Goal: Task Accomplishment & Management: Complete application form

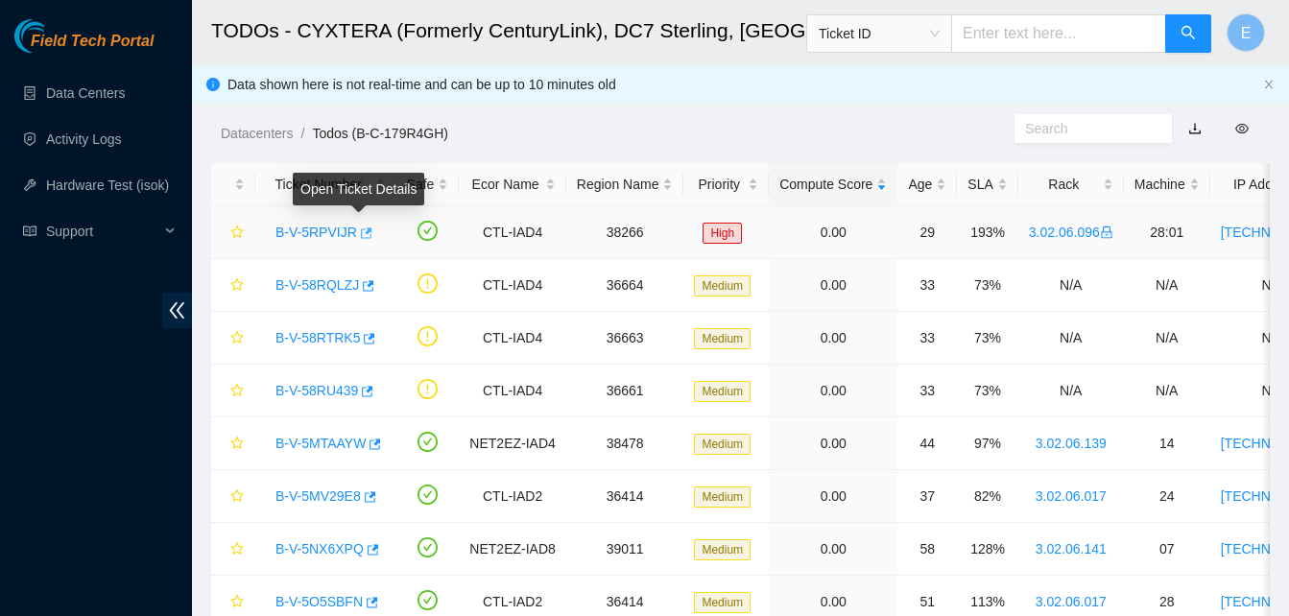
click at [361, 234] on icon "button" at bounding box center [367, 233] width 12 height 11
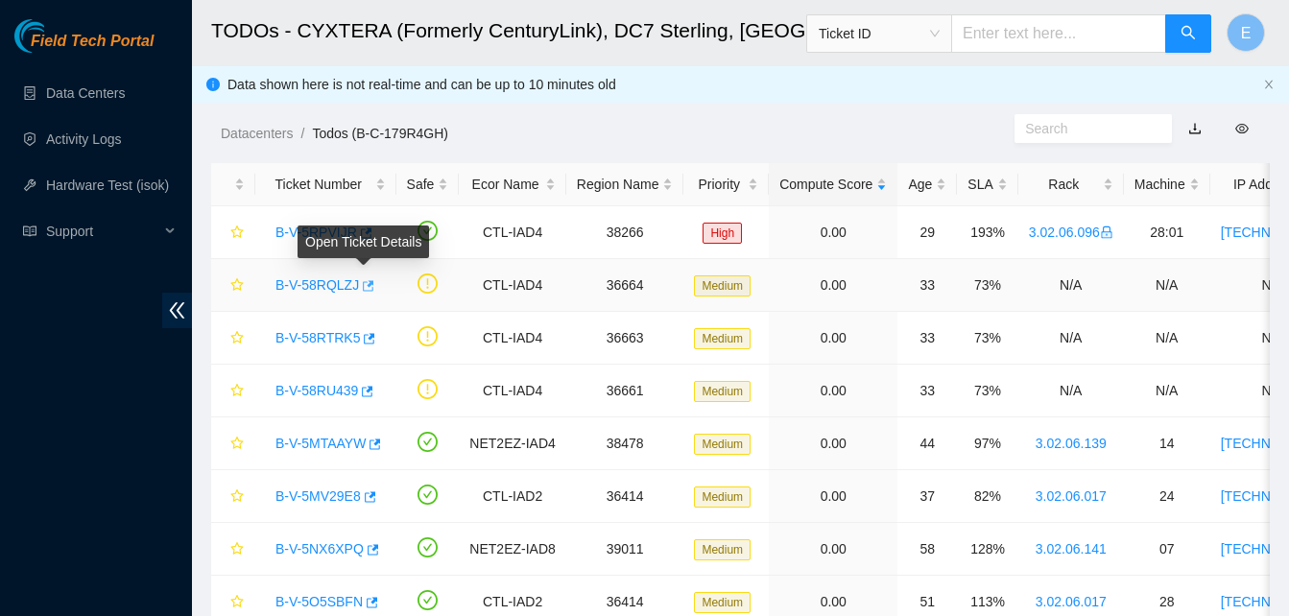
click at [362, 288] on icon "button" at bounding box center [366, 285] width 13 height 13
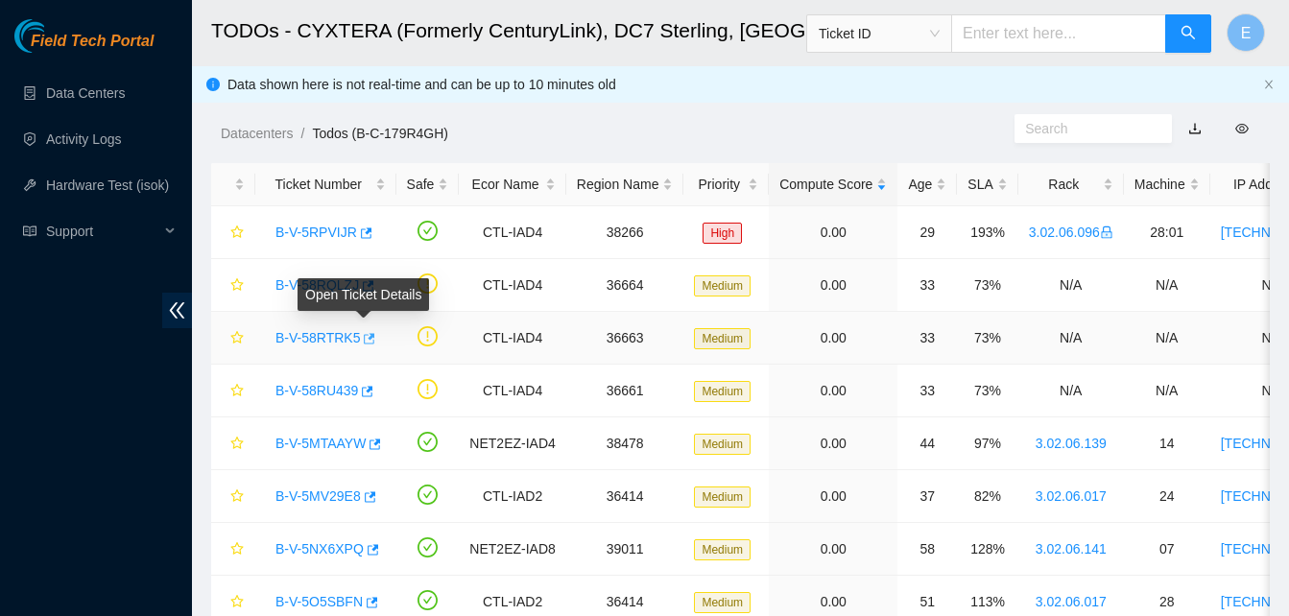
click at [361, 334] on icon "button" at bounding box center [367, 338] width 13 height 13
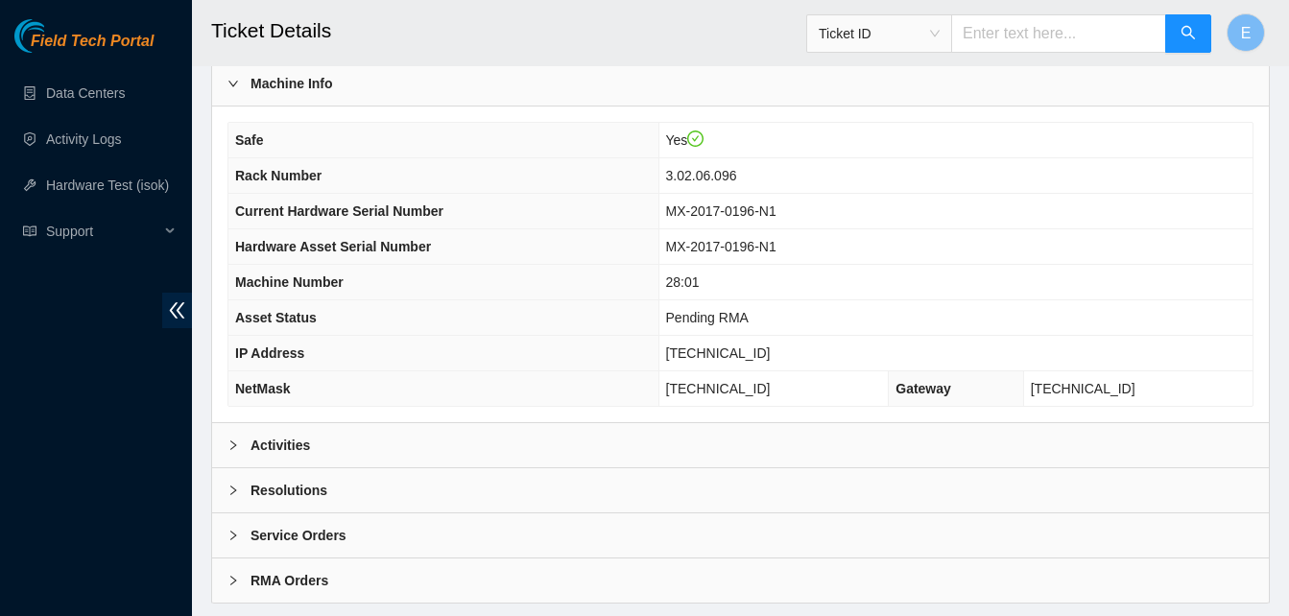
scroll to position [665, 0]
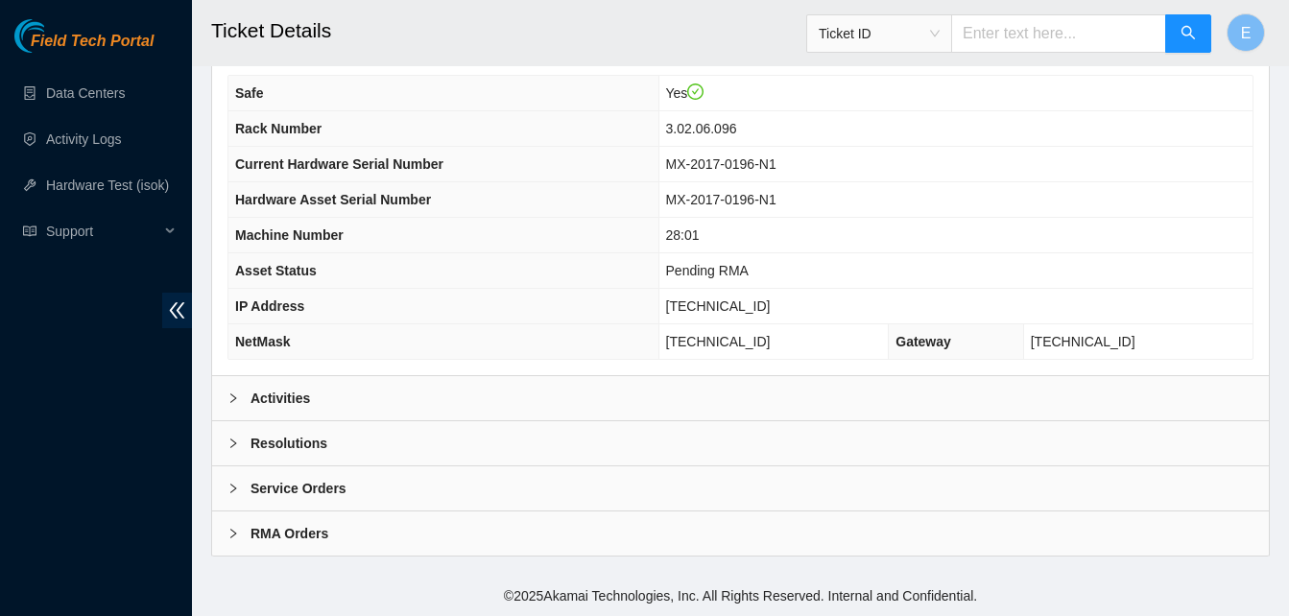
click at [270, 401] on b "Activities" at bounding box center [281, 398] width 60 height 21
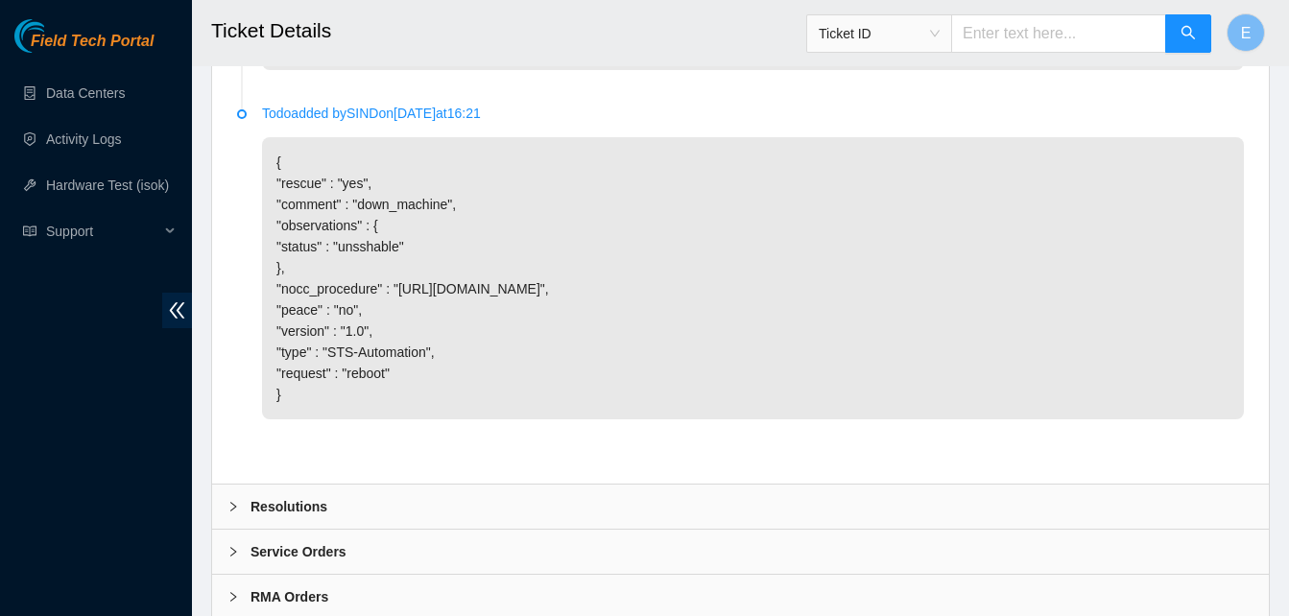
scroll to position [1500, 0]
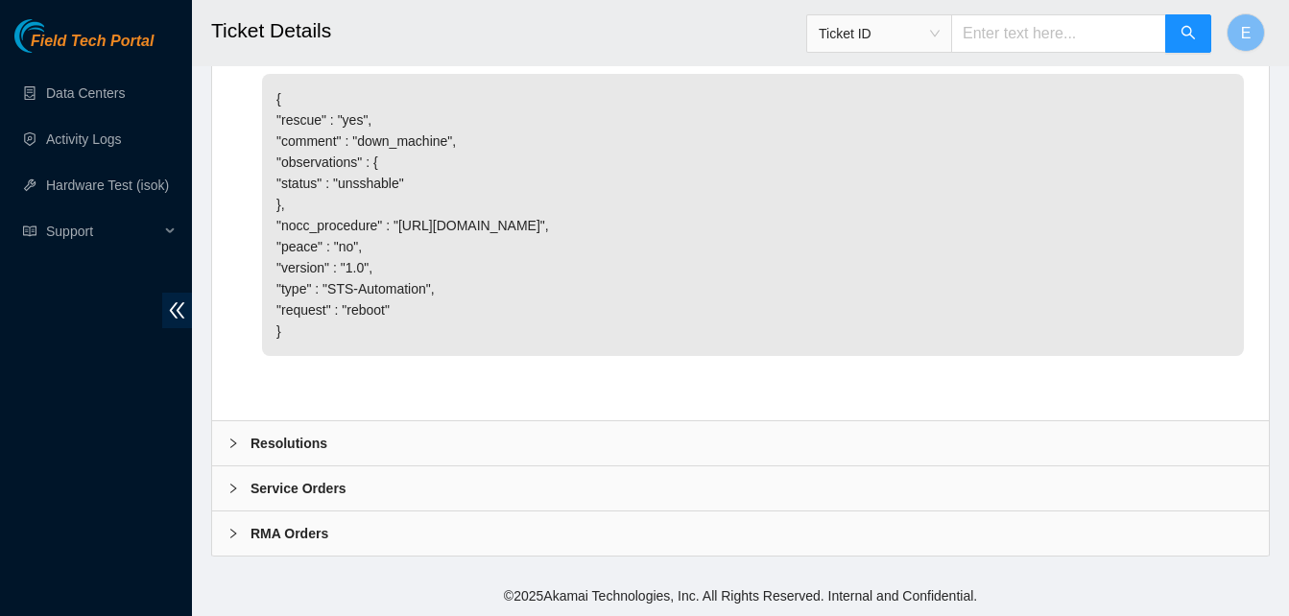
click at [291, 439] on b "Resolutions" at bounding box center [289, 443] width 77 height 21
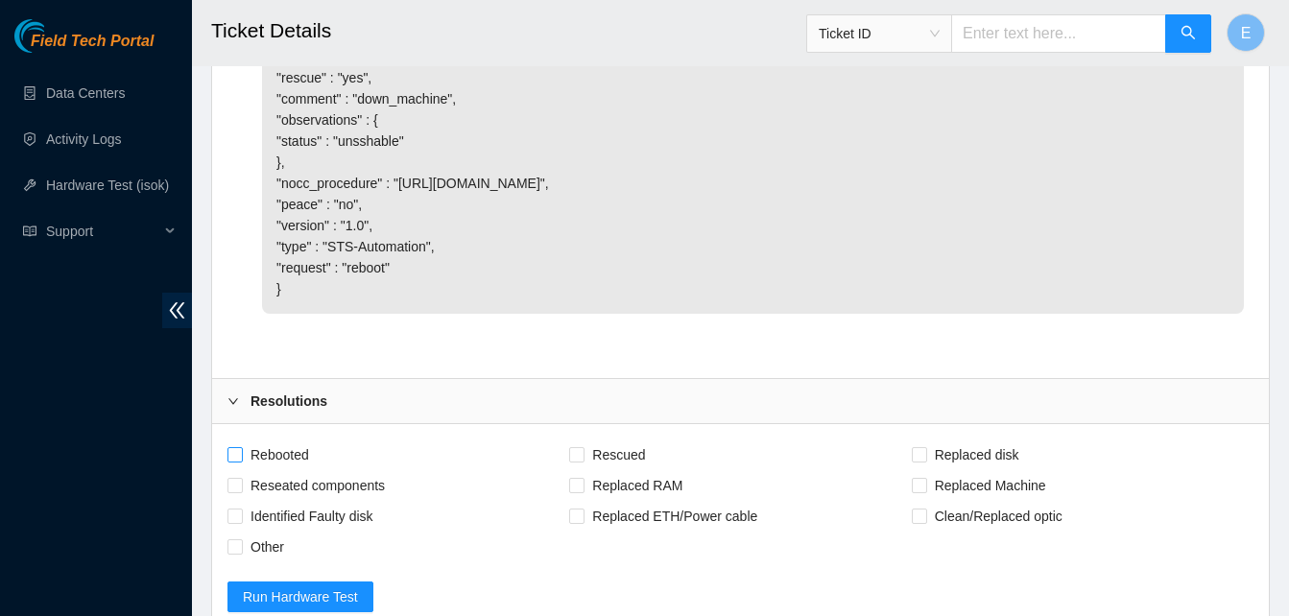
click at [241, 463] on span at bounding box center [235, 454] width 15 height 15
click at [241, 461] on input "Rebooted" at bounding box center [234, 453] width 13 height 13
checkbox input "true"
click at [578, 461] on input "Rescued" at bounding box center [575, 453] width 13 height 13
checkbox input "true"
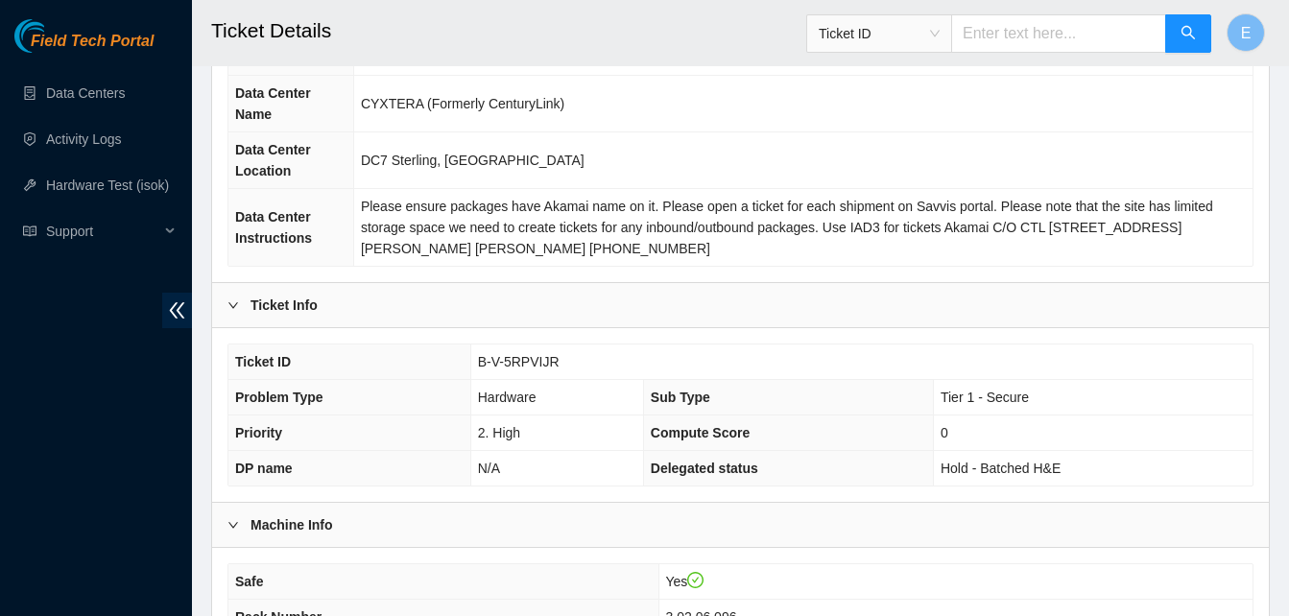
scroll to position [179, 0]
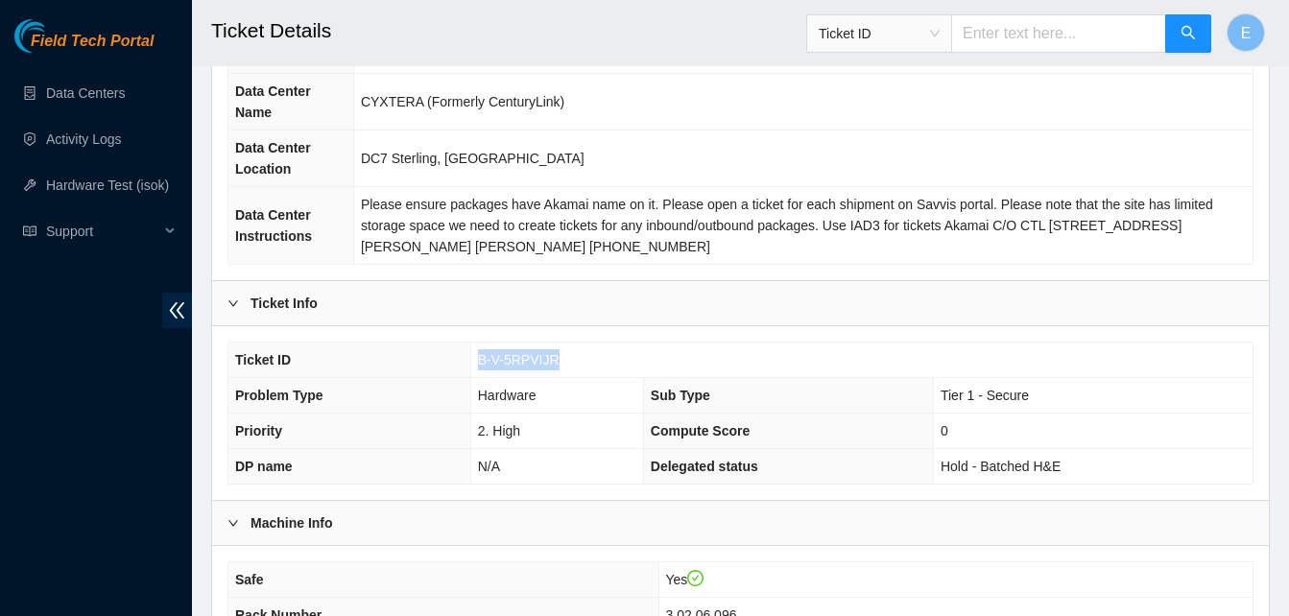
drag, startPoint x: 479, startPoint y: 355, endPoint x: 557, endPoint y: 360, distance: 77.9
click at [557, 360] on td "B-V-5RPVIJR" at bounding box center [861, 361] width 782 height 36
copy span "B-V-5RPVIJR"
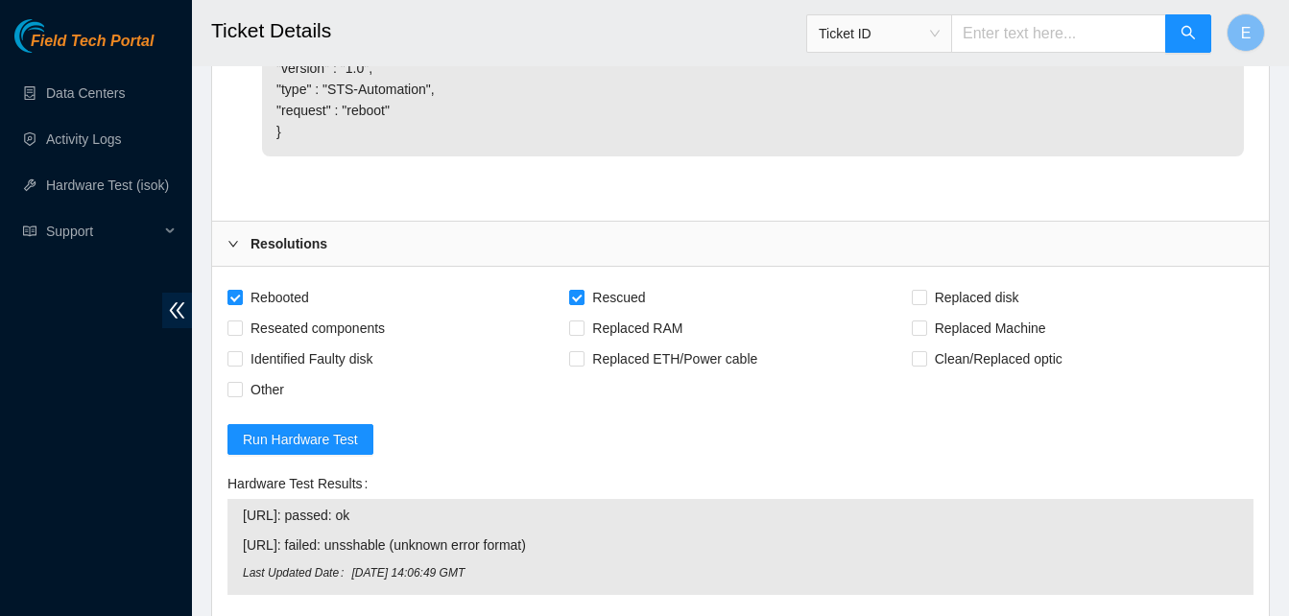
scroll to position [1661, 0]
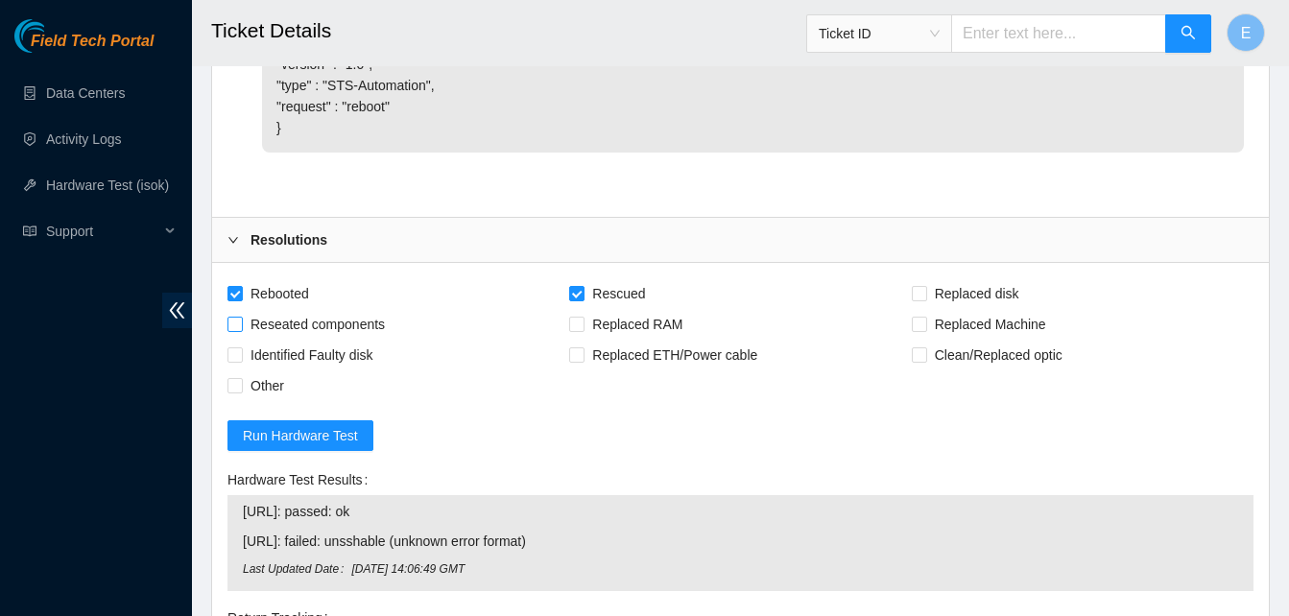
click at [235, 330] on input "Reseated components" at bounding box center [234, 323] width 13 height 13
checkbox input "true"
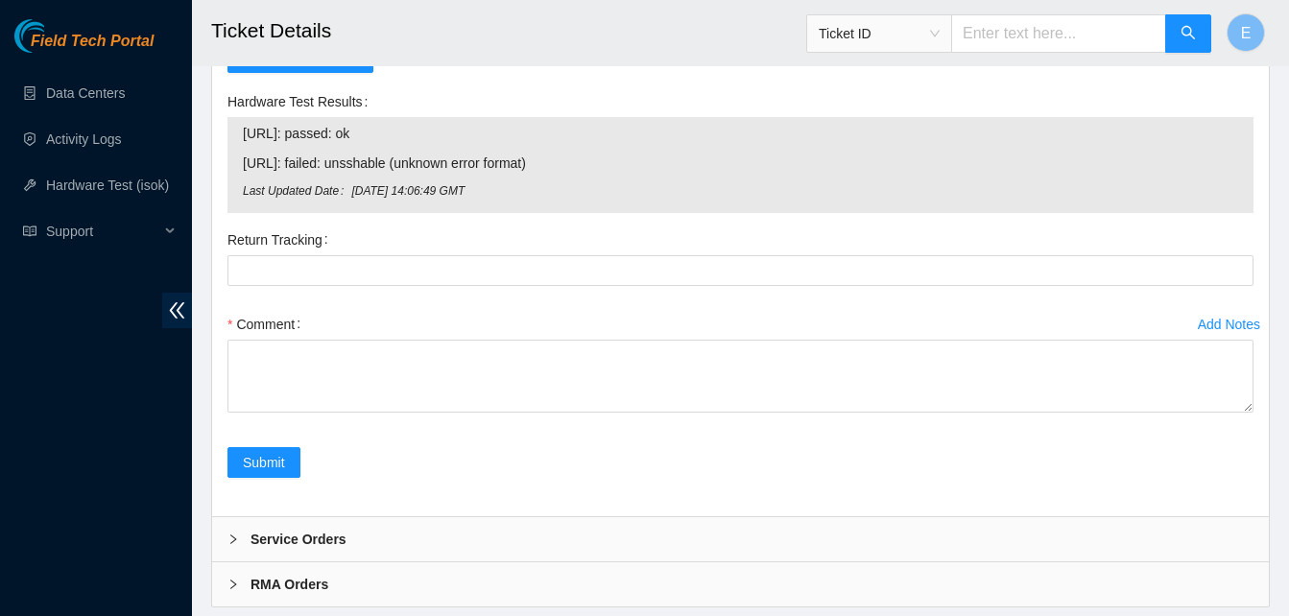
scroll to position [2042, 0]
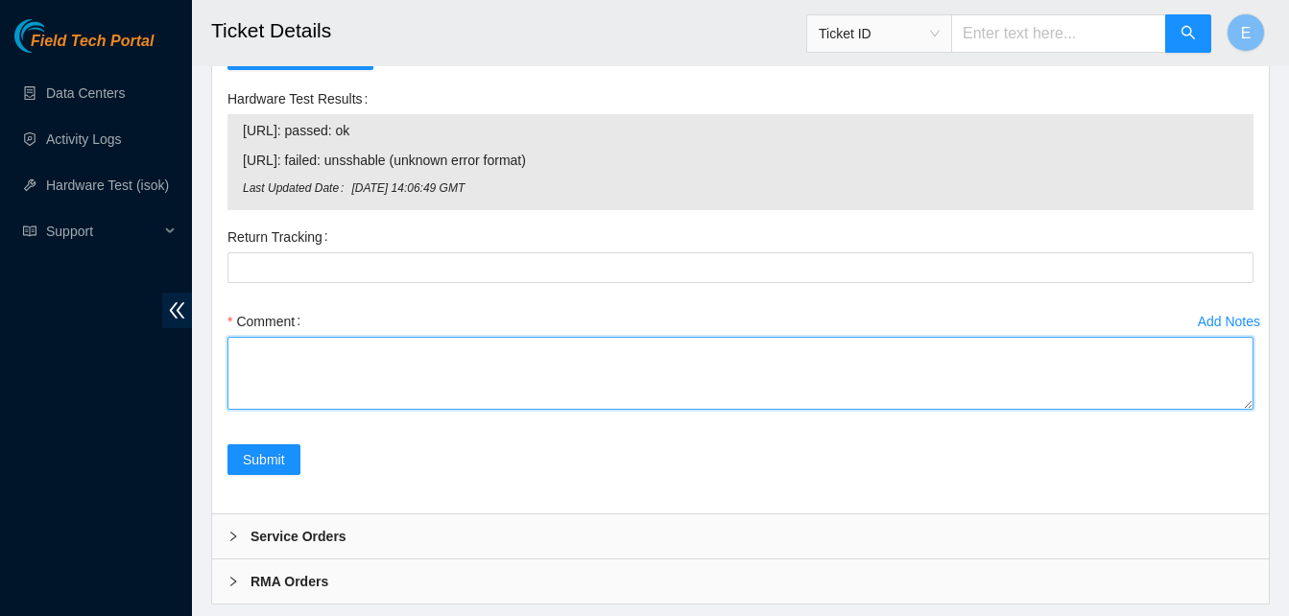
click at [235, 383] on textarea "Comment" at bounding box center [741, 373] width 1026 height 73
click at [237, 396] on textarea "verify rack and server verify" at bounding box center [741, 373] width 1026 height 73
click at [299, 392] on textarea "requested secure access verify rack and server verify" at bounding box center [741, 373] width 1026 height 73
click at [381, 397] on textarea "requested secure access verify rack and server verify" at bounding box center [741, 373] width 1026 height 73
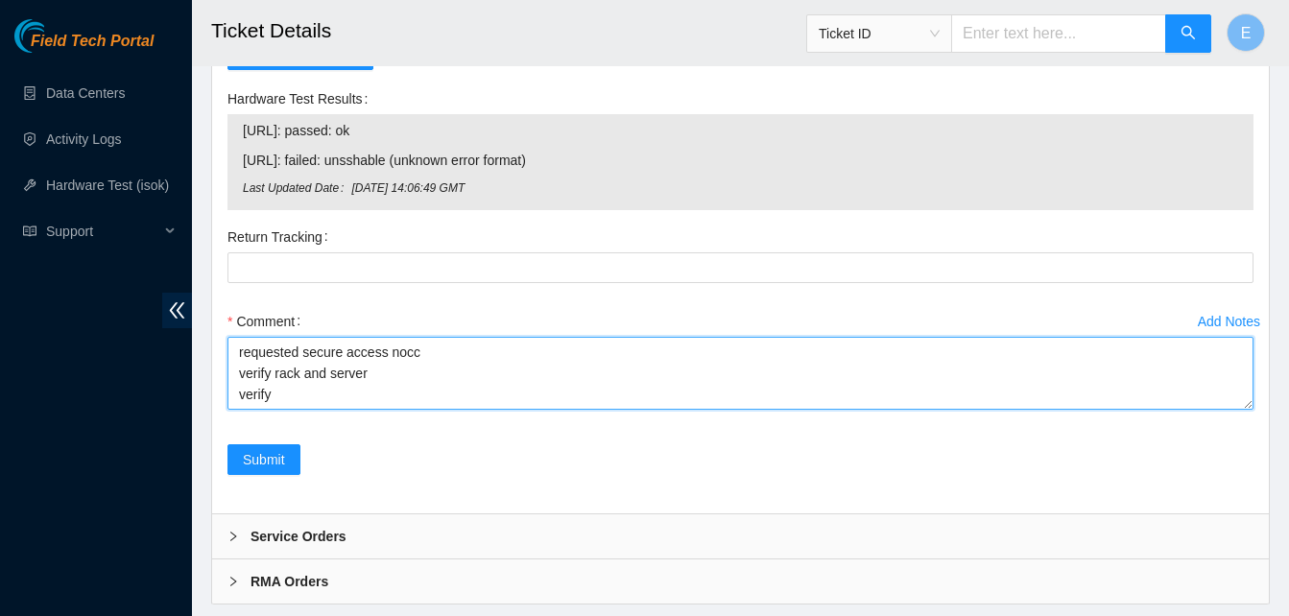
click at [281, 410] on textarea "requested secure access nocc verify rack and server verify" at bounding box center [741, 373] width 1026 height 73
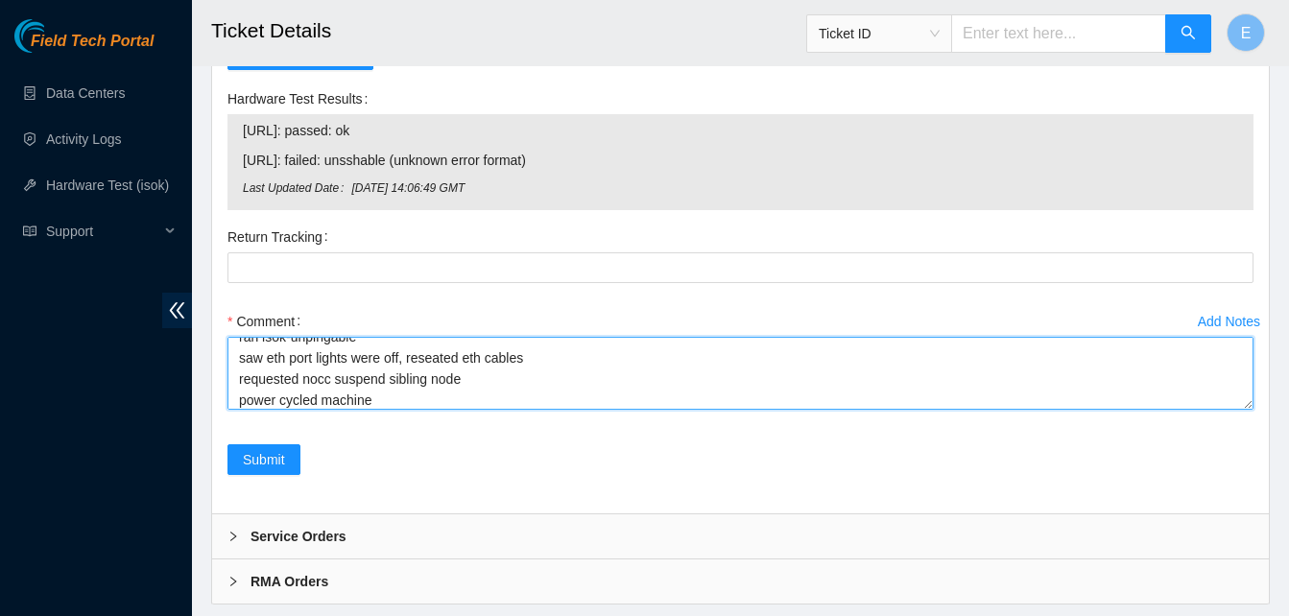
scroll to position [163, 0]
paste textarea "96.6.42.238 : passed: ok"
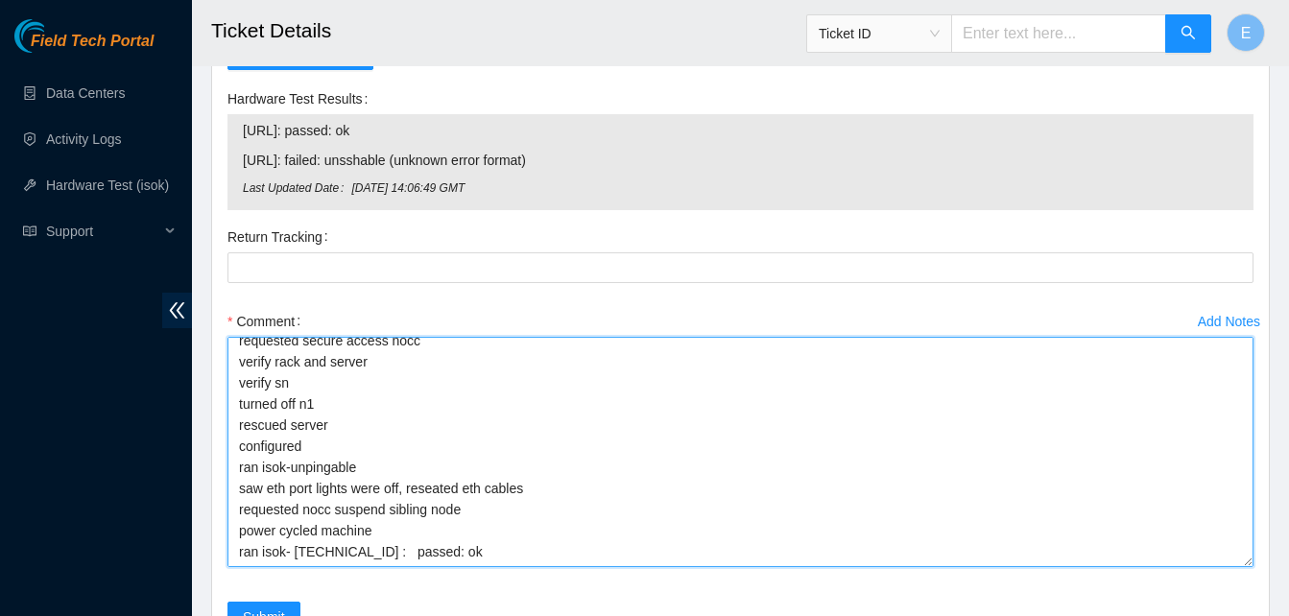
scroll to position [7, 0]
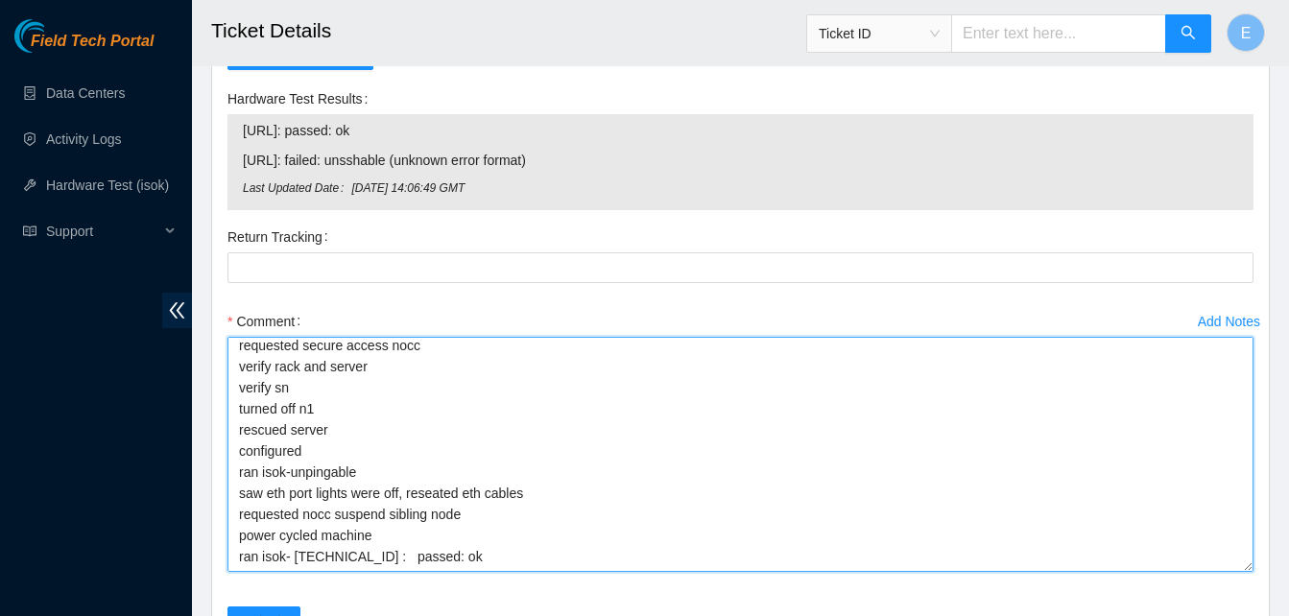
drag, startPoint x: 1246, startPoint y: 442, endPoint x: 1239, endPoint y: 604, distance: 162.4
click at [1239, 572] on textarea "requested secure access nocc verify rack and server verify sn turned off n1 res…" at bounding box center [741, 454] width 1026 height 235
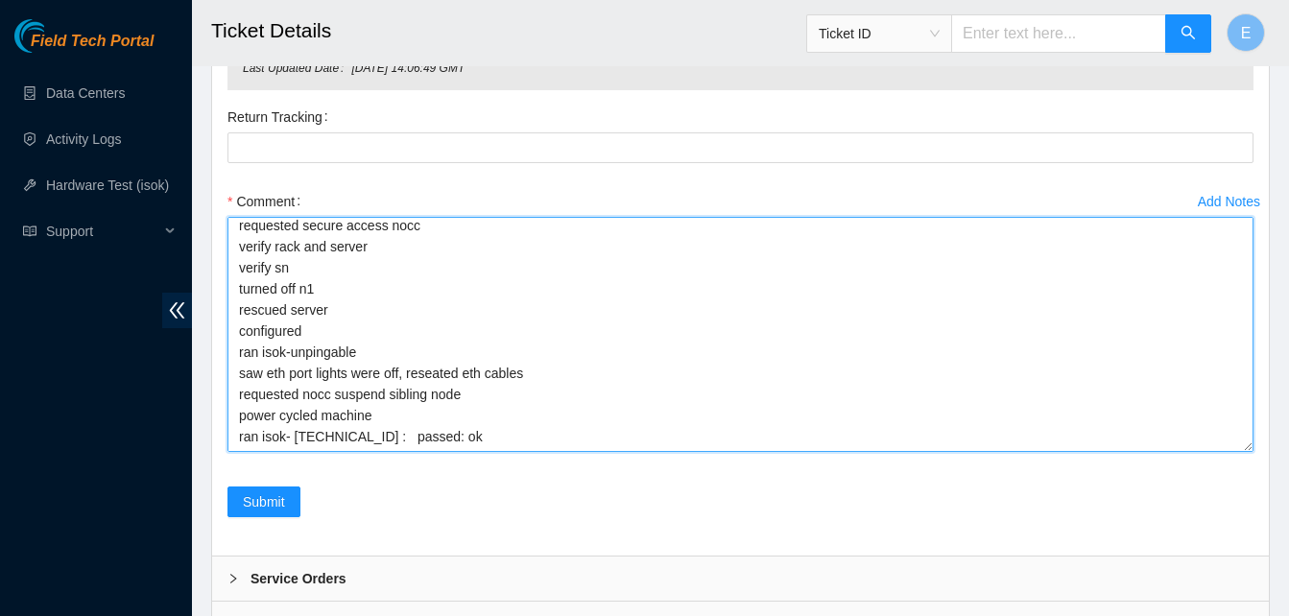
scroll to position [2294, 0]
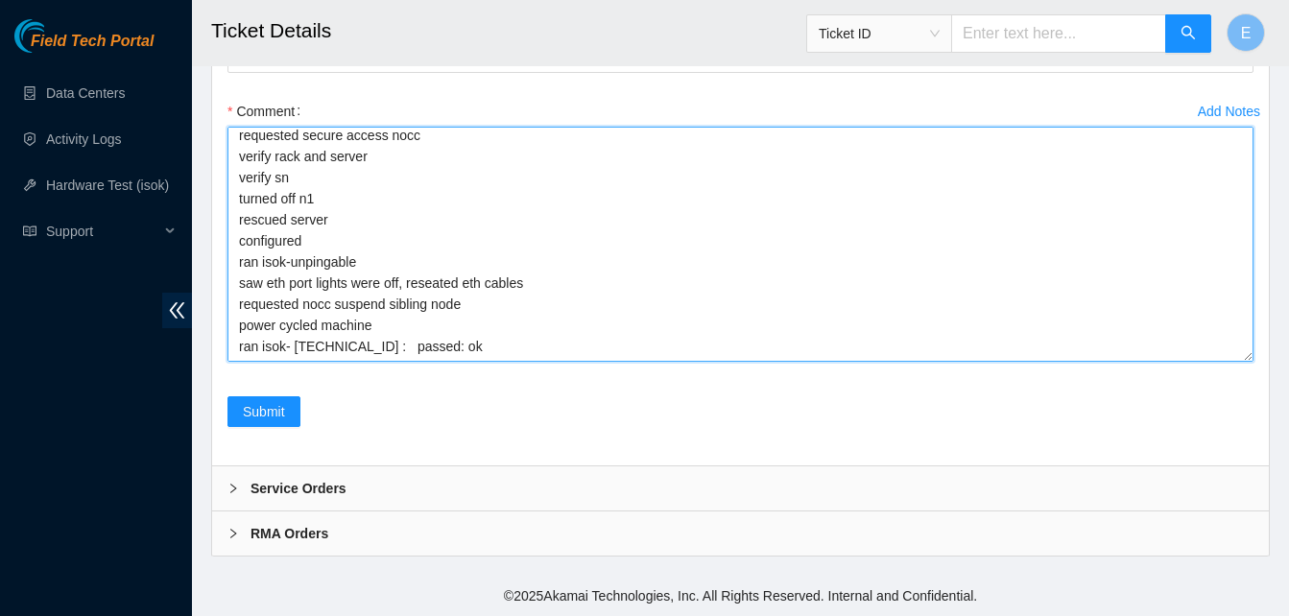
drag, startPoint x: 232, startPoint y: 390, endPoint x: 557, endPoint y: 355, distance: 326.3
click at [557, 355] on textarea "requested secure access nocc verify rack and server verify sn turned off n1 res…" at bounding box center [741, 244] width 1026 height 235
type textarea "requested secure access nocc verify rack and server verify sn turned off n1 res…"
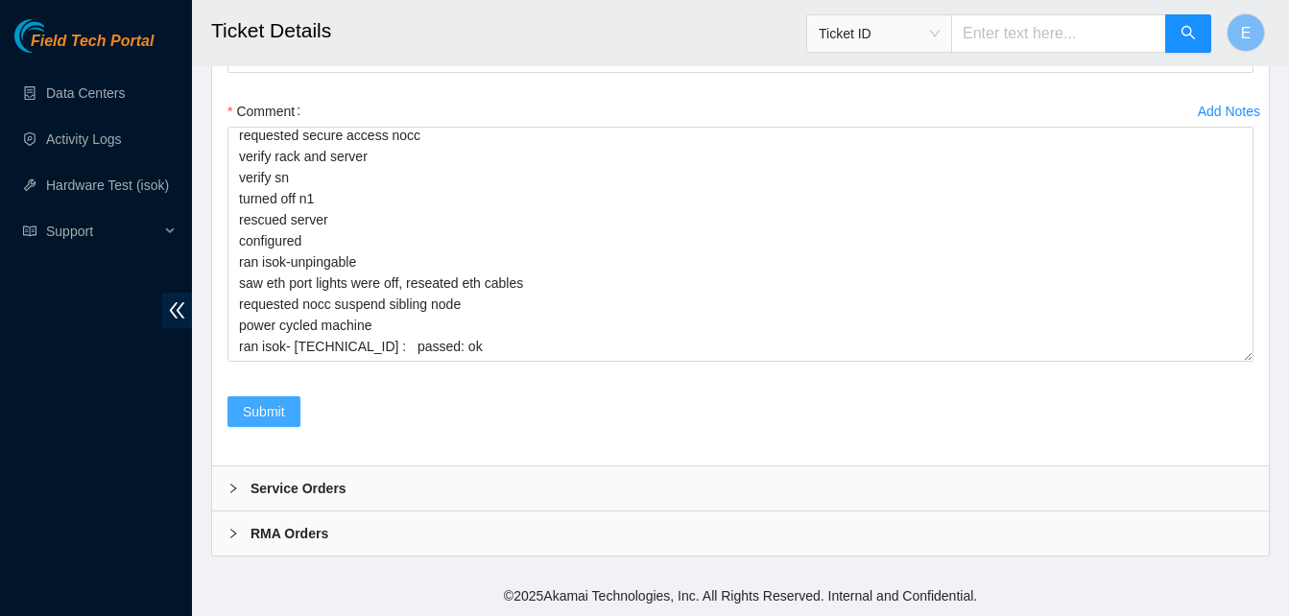
click at [258, 410] on span "Submit" at bounding box center [264, 411] width 42 height 21
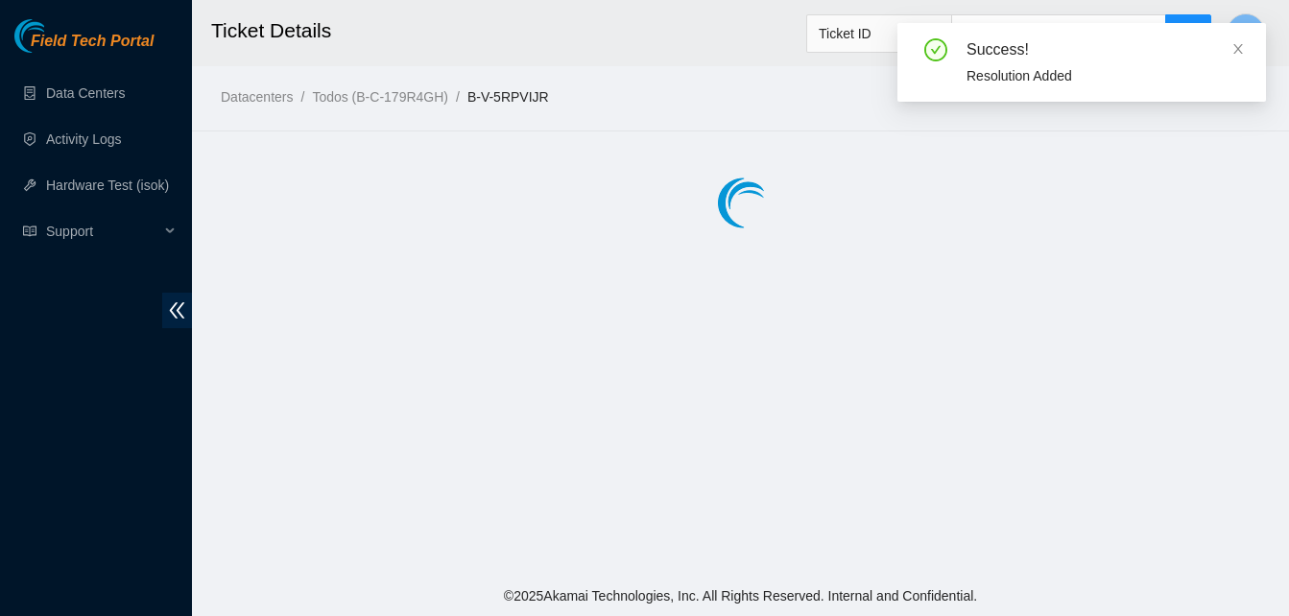
scroll to position [0, 0]
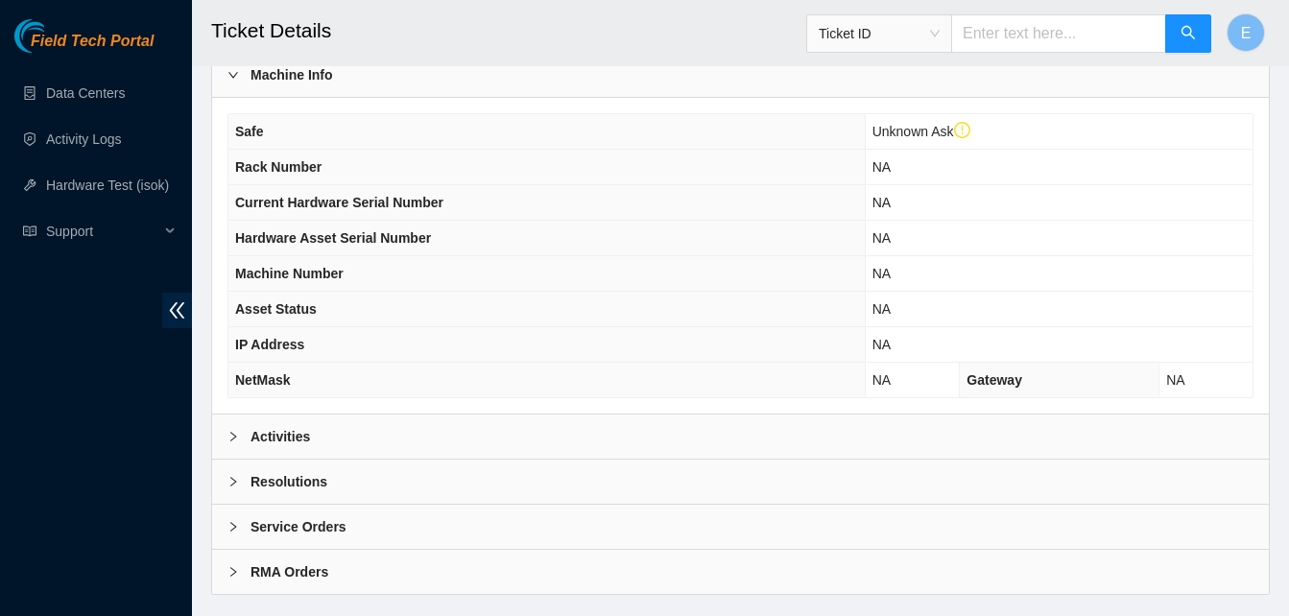
scroll to position [702, 0]
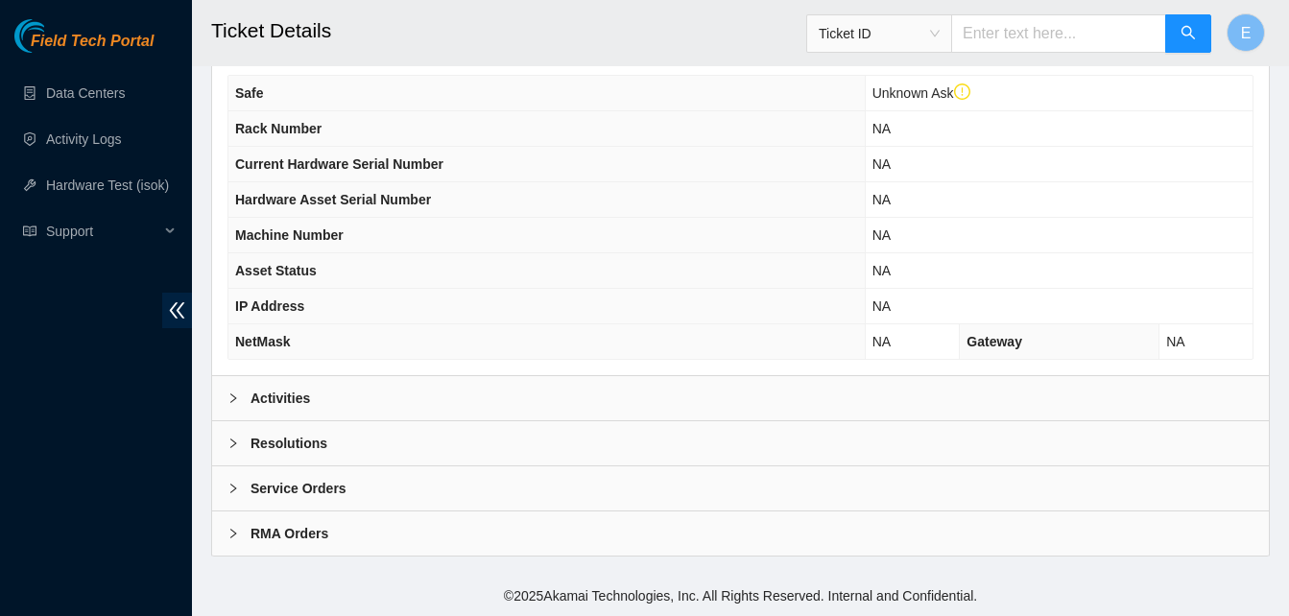
click at [276, 400] on b "Activities" at bounding box center [281, 398] width 60 height 21
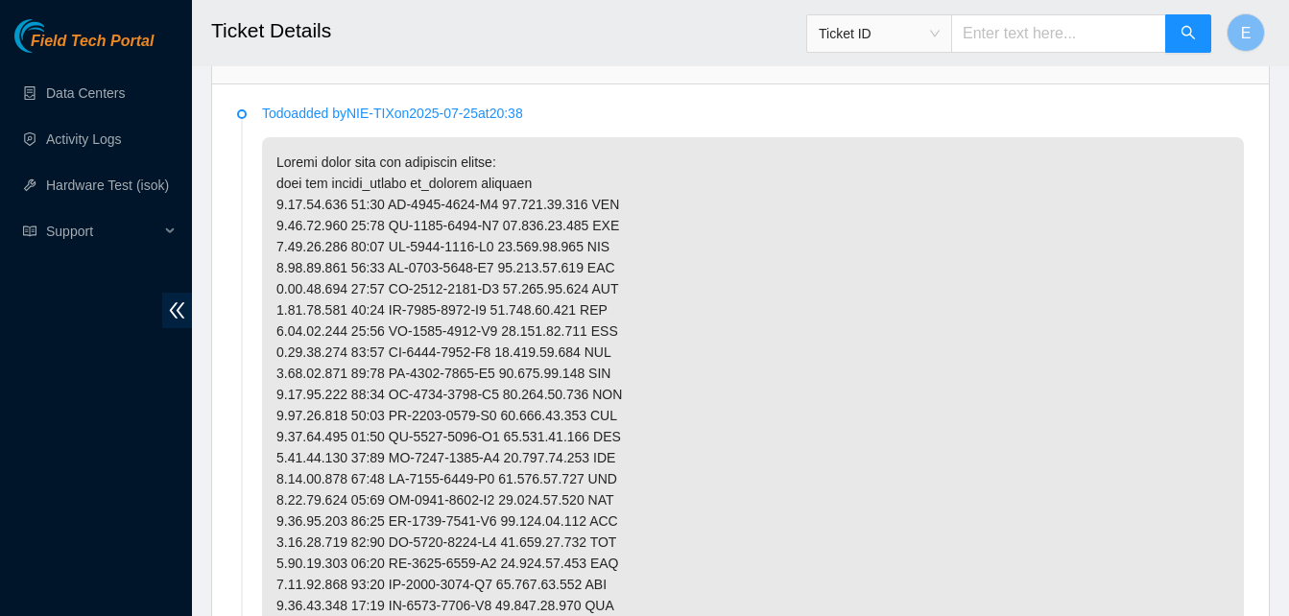
scroll to position [1037, 0]
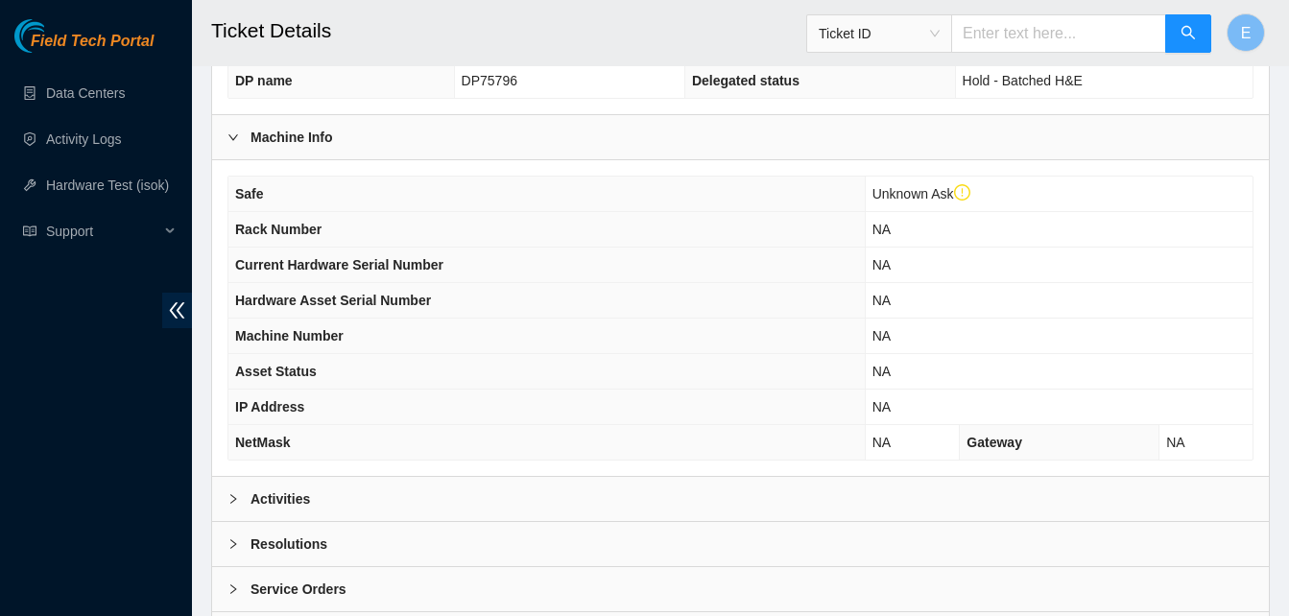
scroll to position [602, 0]
click at [260, 493] on b "Activities" at bounding box center [281, 498] width 60 height 21
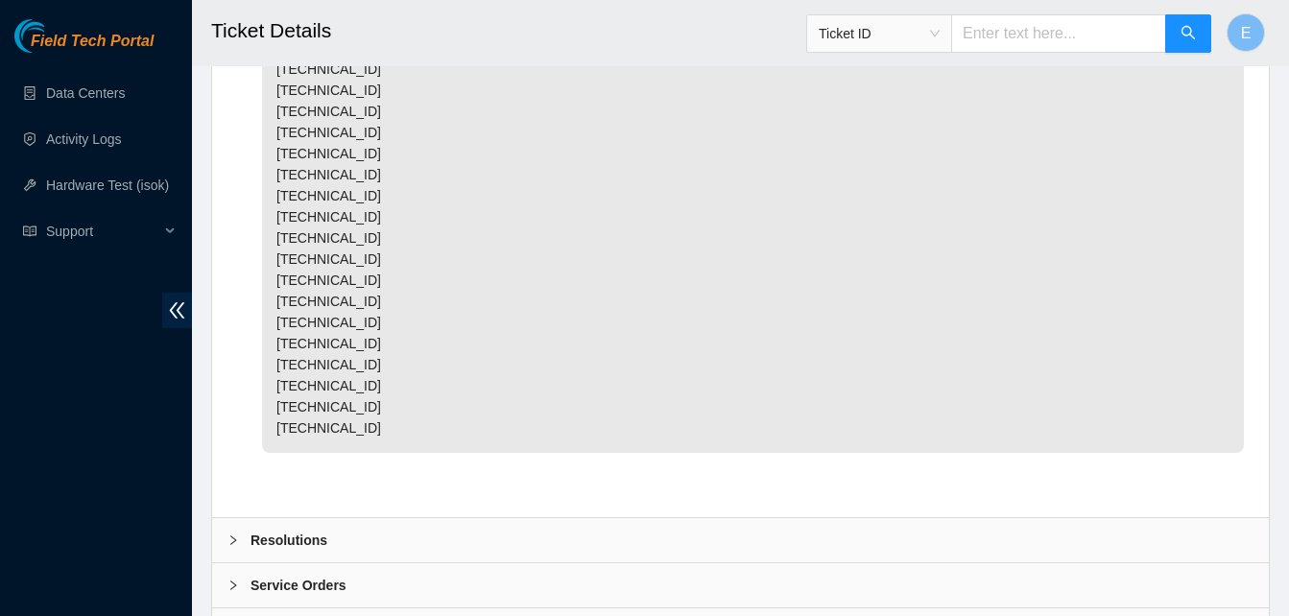
scroll to position [3765, 0]
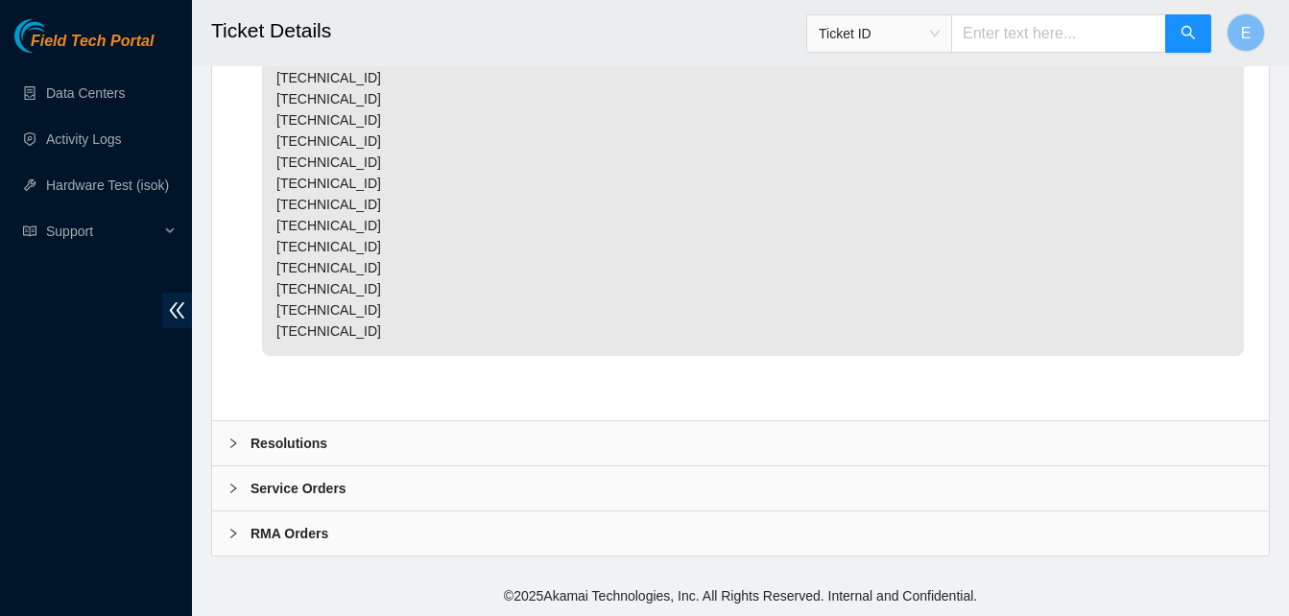
click at [316, 439] on b "Resolutions" at bounding box center [289, 443] width 77 height 21
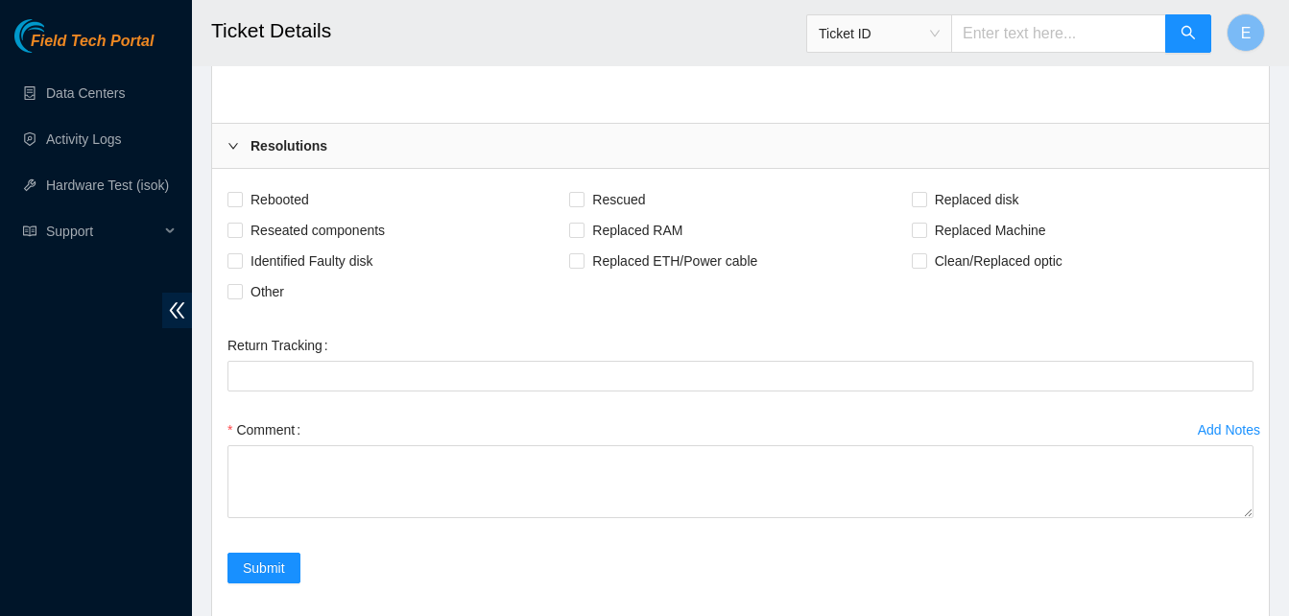
scroll to position [4026, 0]
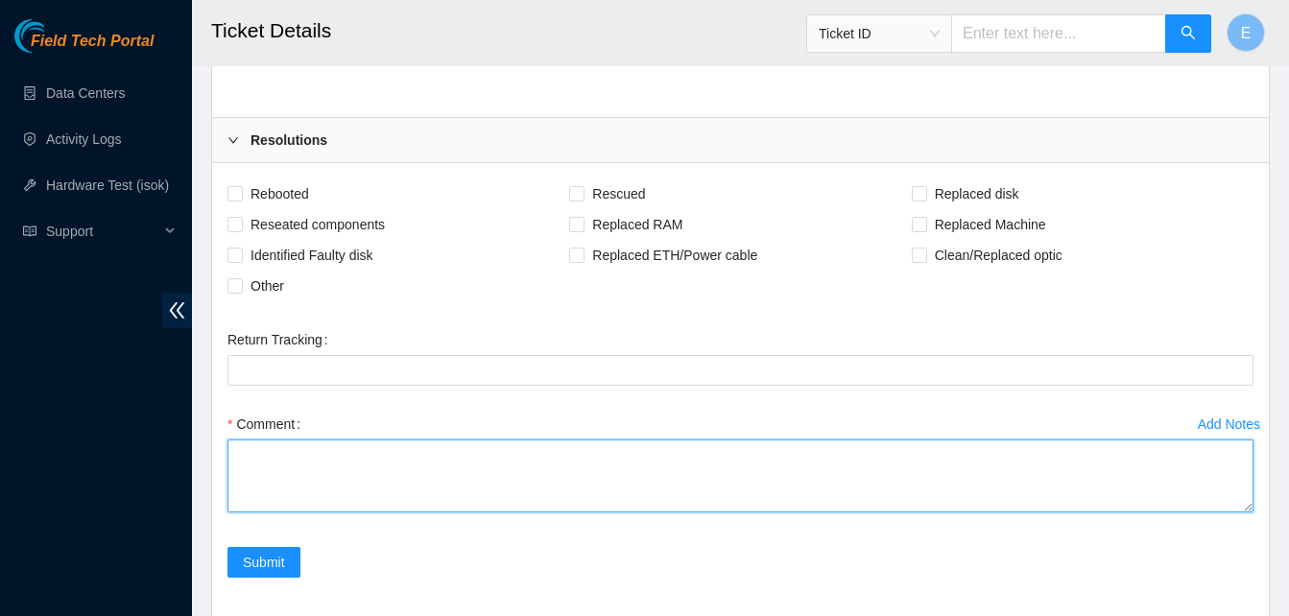
click at [251, 506] on textarea "Comment" at bounding box center [741, 476] width 1026 height 73
type textarea "verify rack and servers verify sn's powered down machines unplugged power cords"
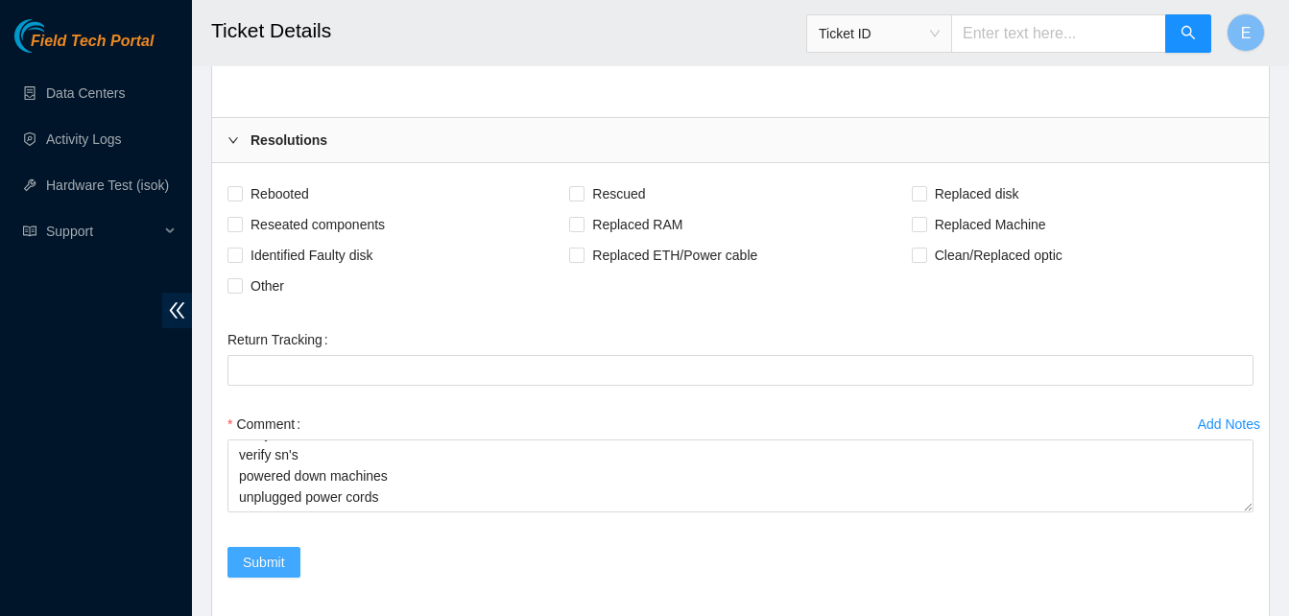
click at [272, 573] on span "Submit" at bounding box center [264, 562] width 42 height 21
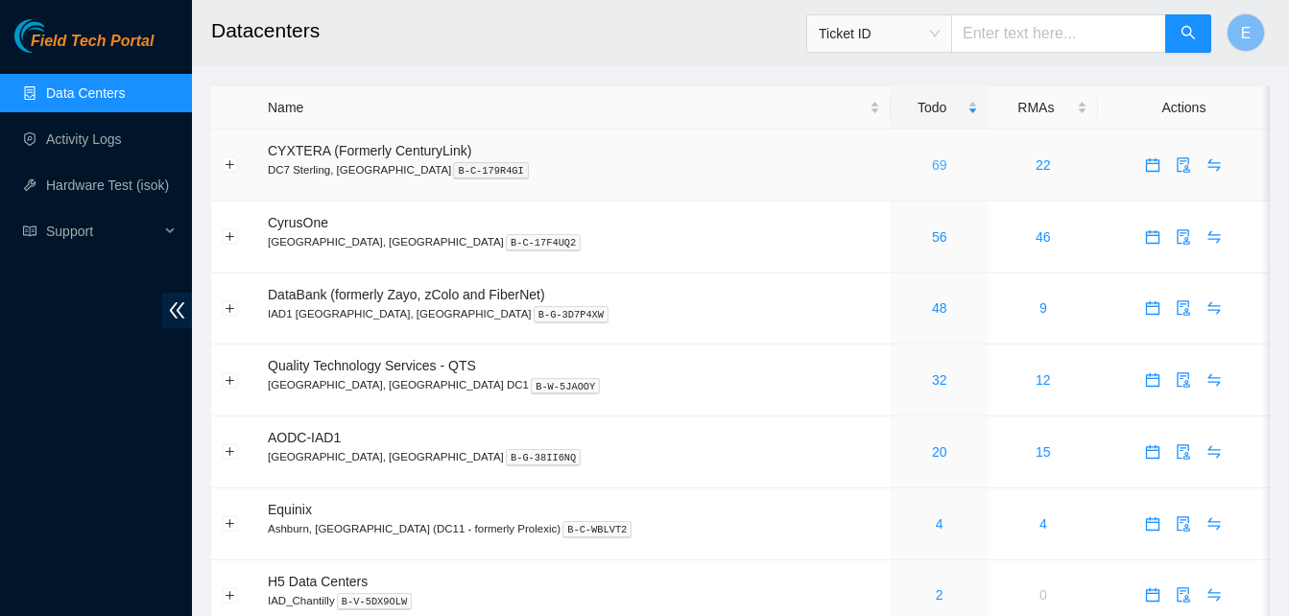
click at [932, 161] on link "69" at bounding box center [939, 164] width 15 height 15
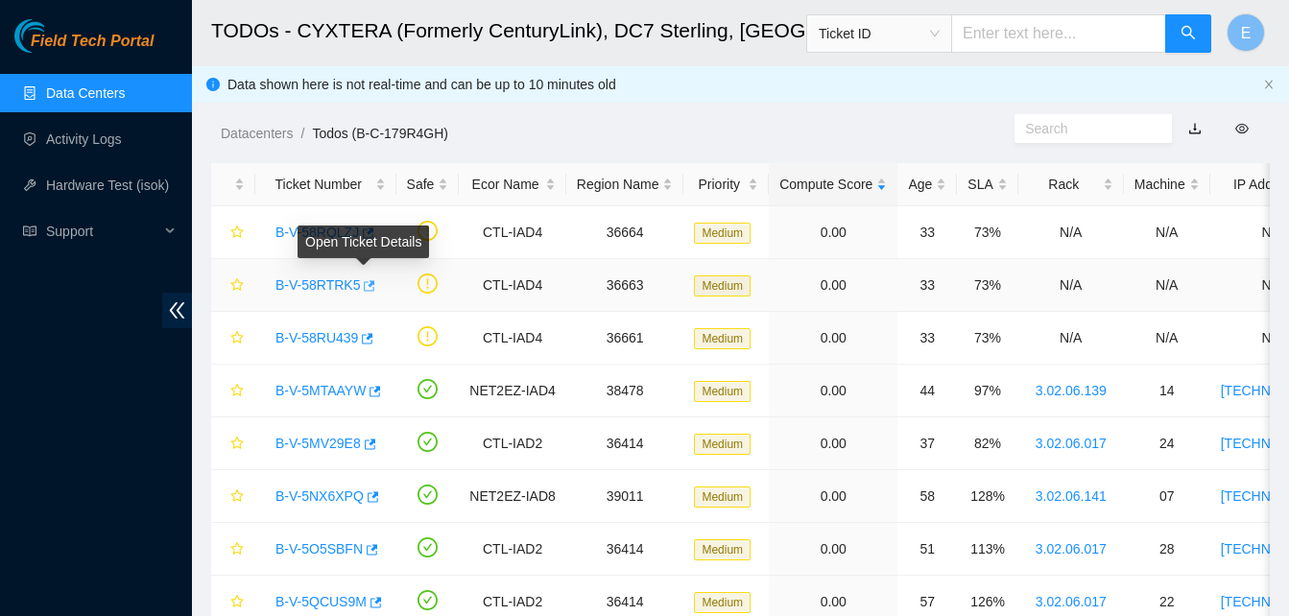
click at [363, 286] on icon "button" at bounding box center [367, 285] width 13 height 13
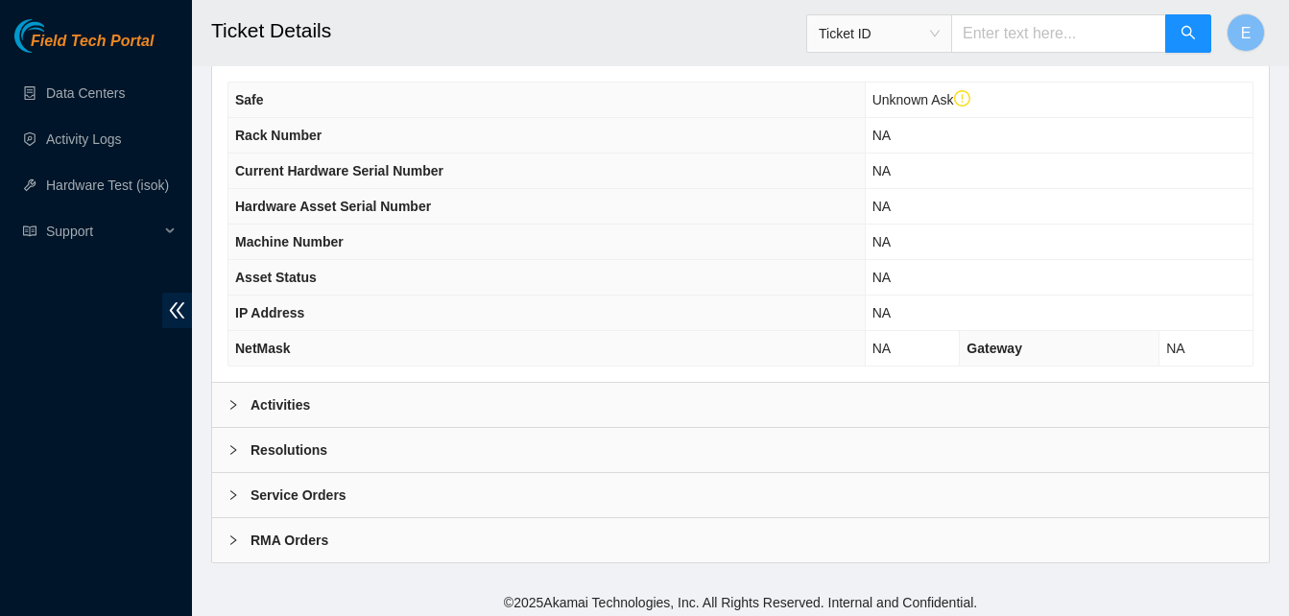
scroll to position [702, 0]
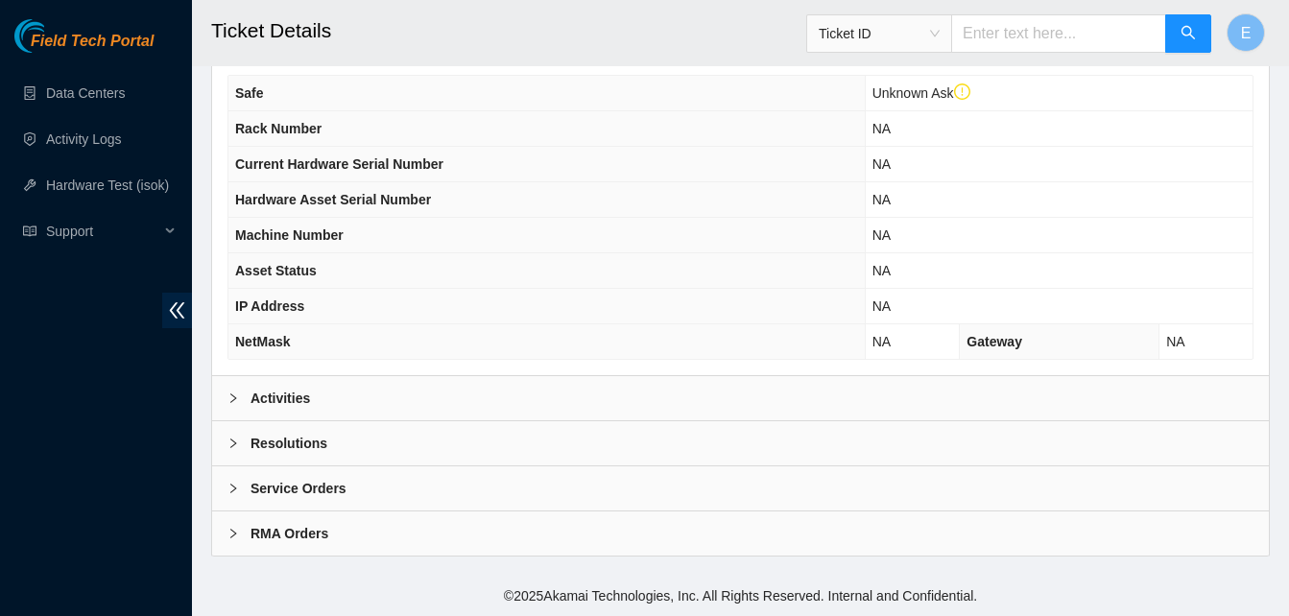
click at [283, 398] on b "Activities" at bounding box center [281, 398] width 60 height 21
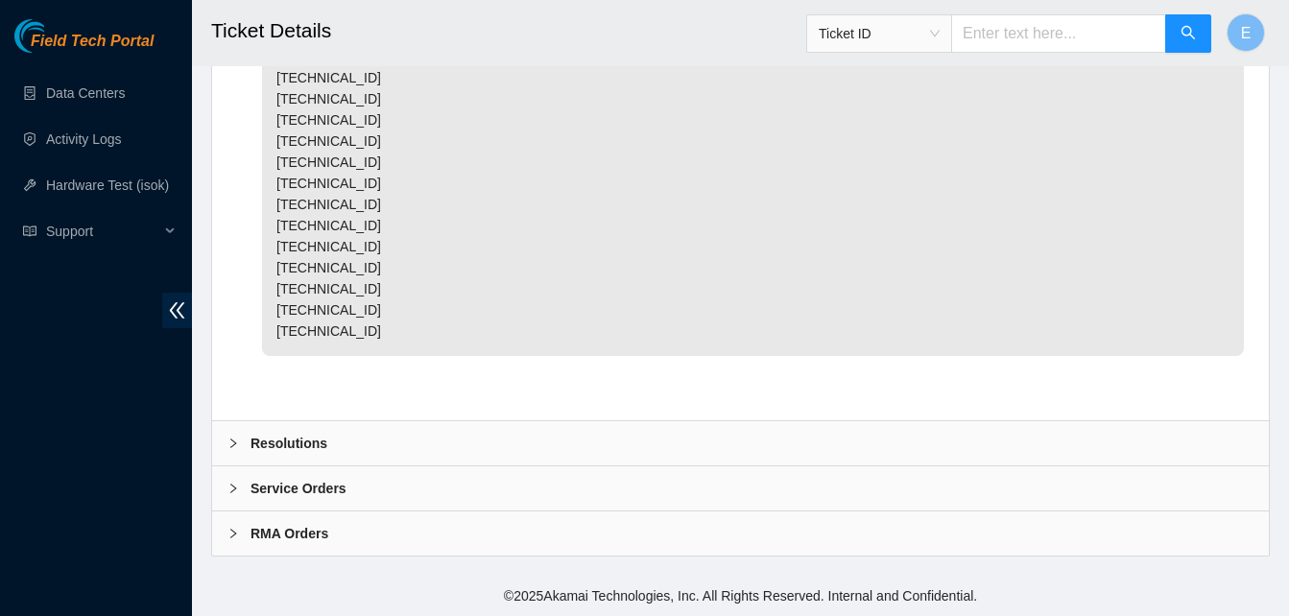
scroll to position [3765, 0]
click at [264, 437] on b "Resolutions" at bounding box center [289, 443] width 77 height 21
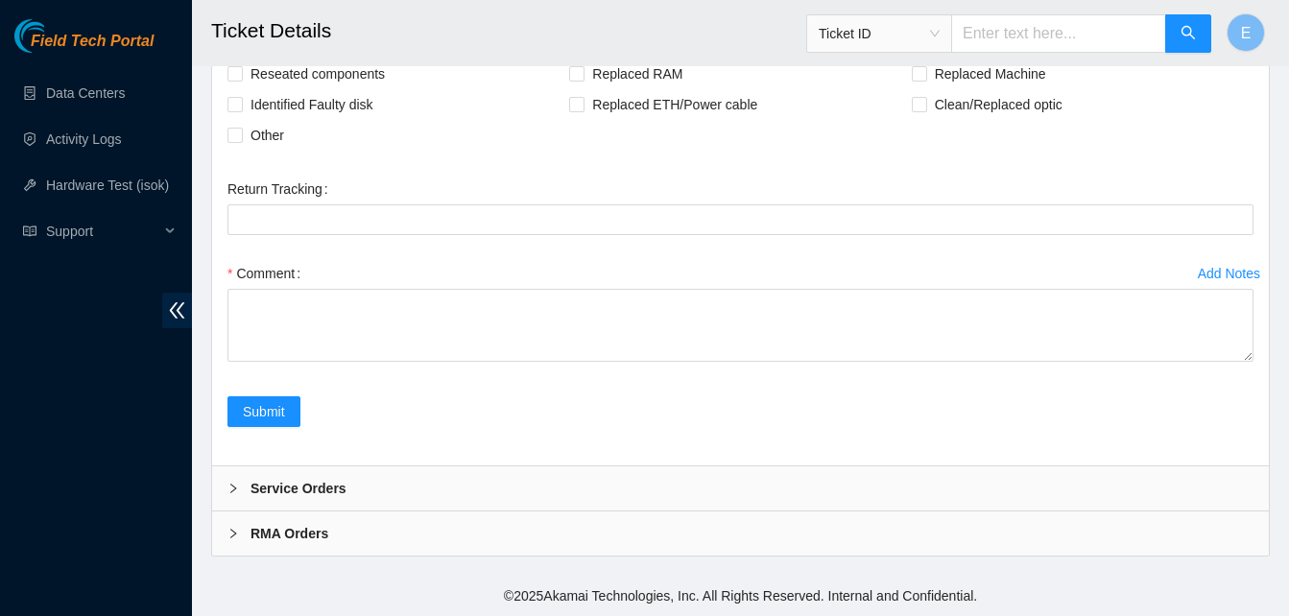
scroll to position [4219, 0]
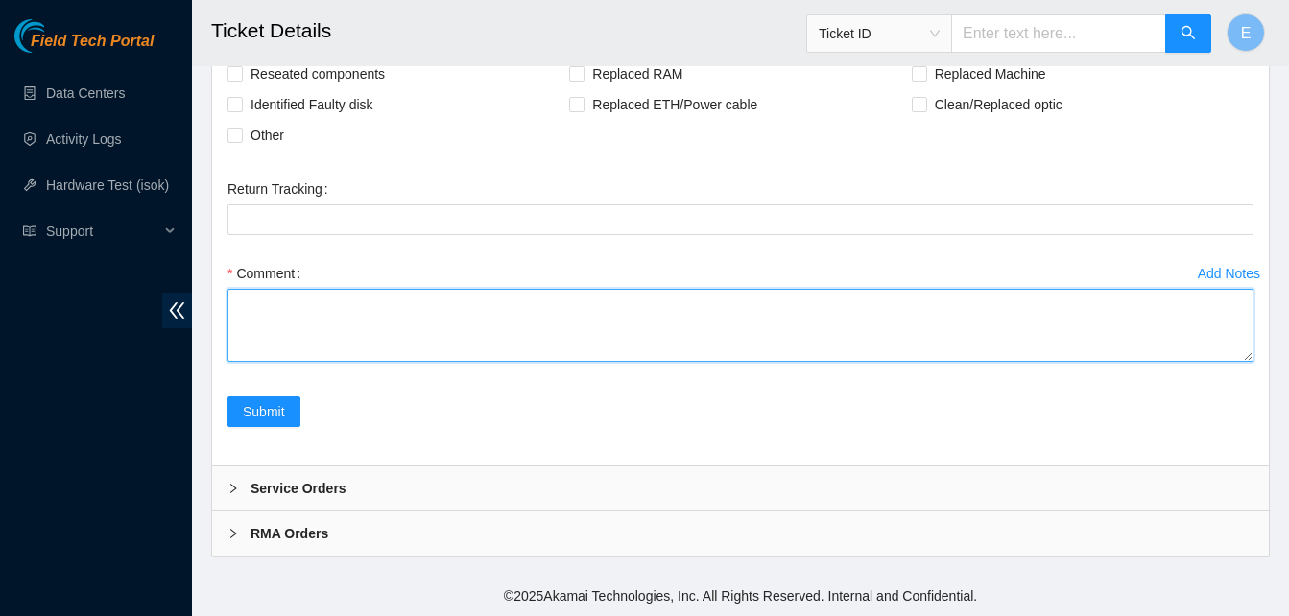
click at [244, 296] on textarea "Comment" at bounding box center [741, 325] width 1026 height 73
click at [378, 336] on textarea "verify rack and servers verify sn's powered down servers unplugged power cords" at bounding box center [741, 325] width 1026 height 73
drag, startPoint x: 395, startPoint y: 356, endPoint x: 240, endPoint y: 308, distance: 161.8
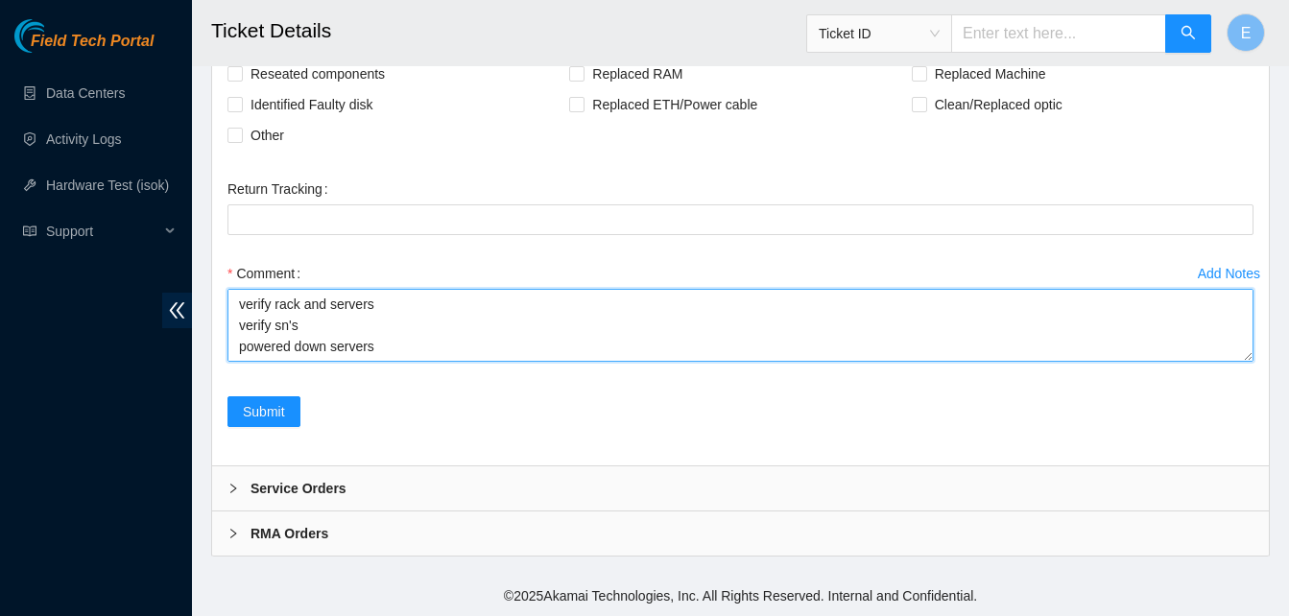
click at [240, 308] on textarea "verify rack and servers verify sn's powered down servers unplugged power cords" at bounding box center [741, 325] width 1026 height 73
type textarea "verify rack and servers verify sn's powered down servers unplugged power cords"
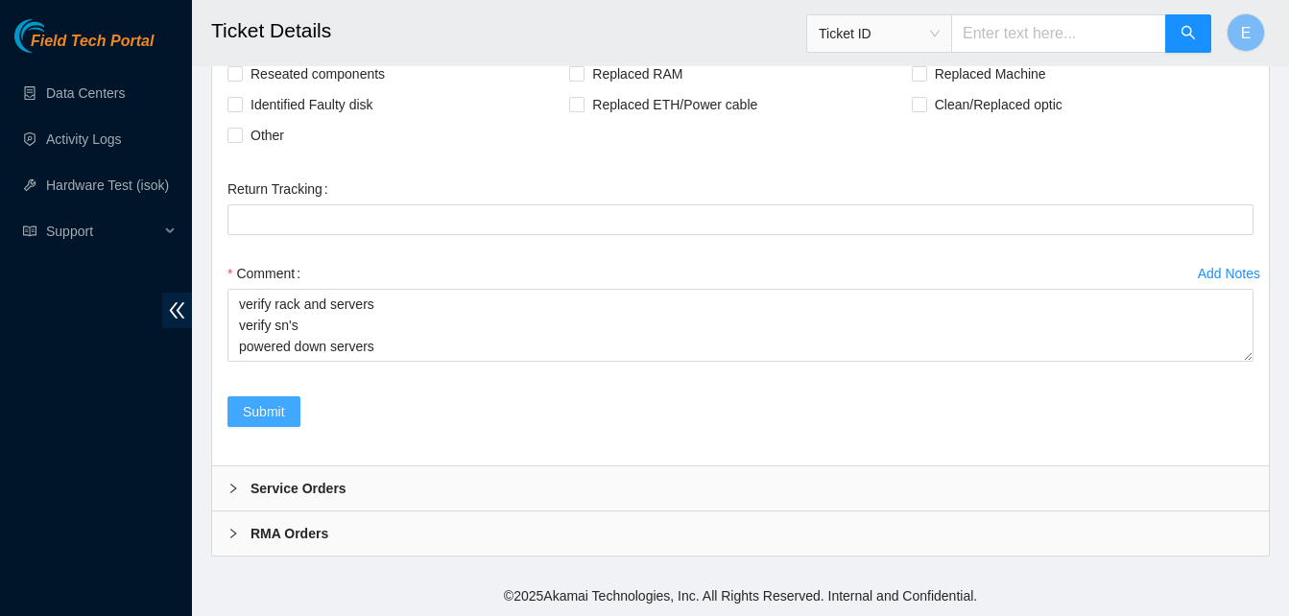
click at [257, 405] on span "Submit" at bounding box center [264, 411] width 42 height 21
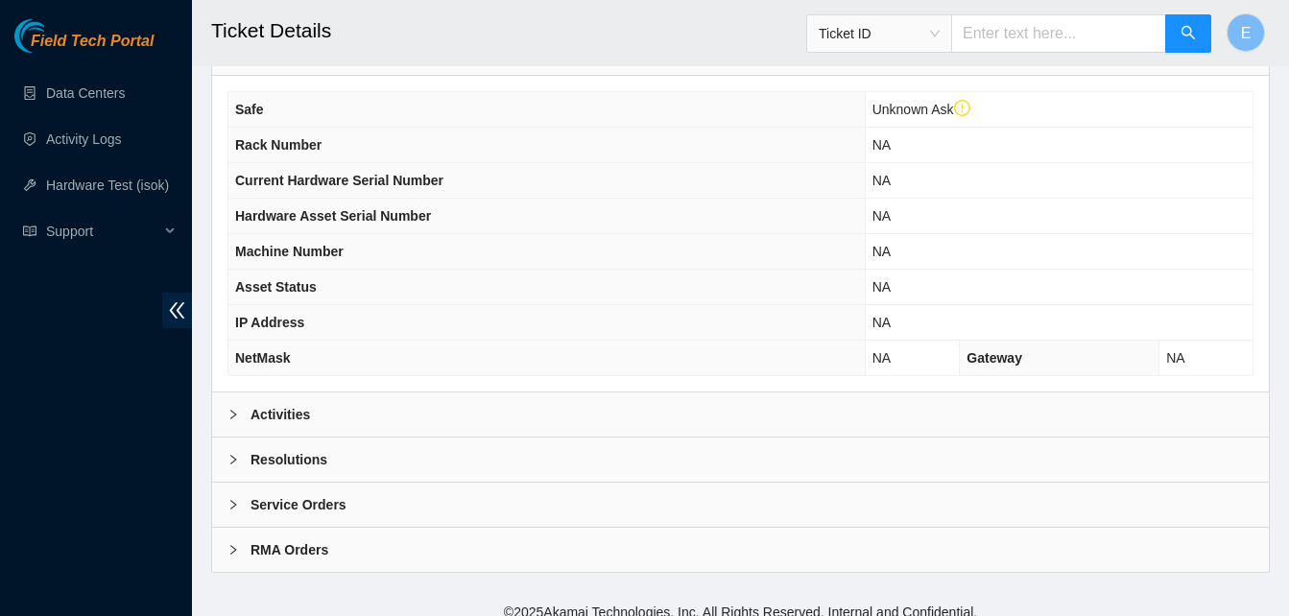
scroll to position [702, 0]
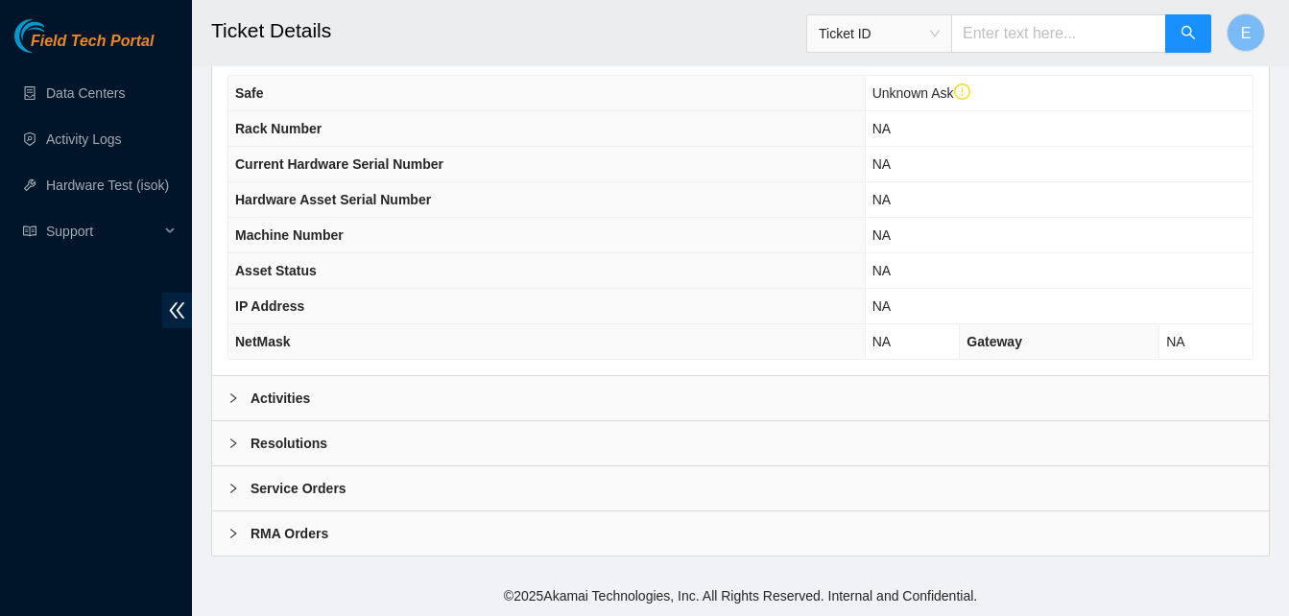
click at [292, 401] on b "Activities" at bounding box center [281, 398] width 60 height 21
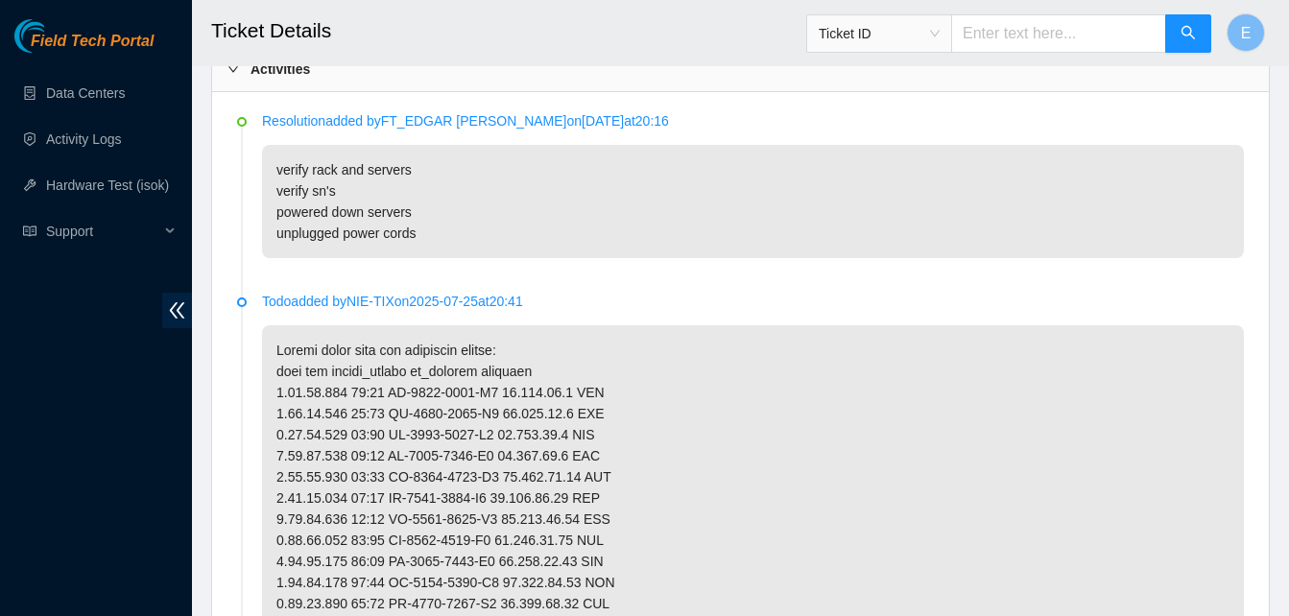
scroll to position [1035, 0]
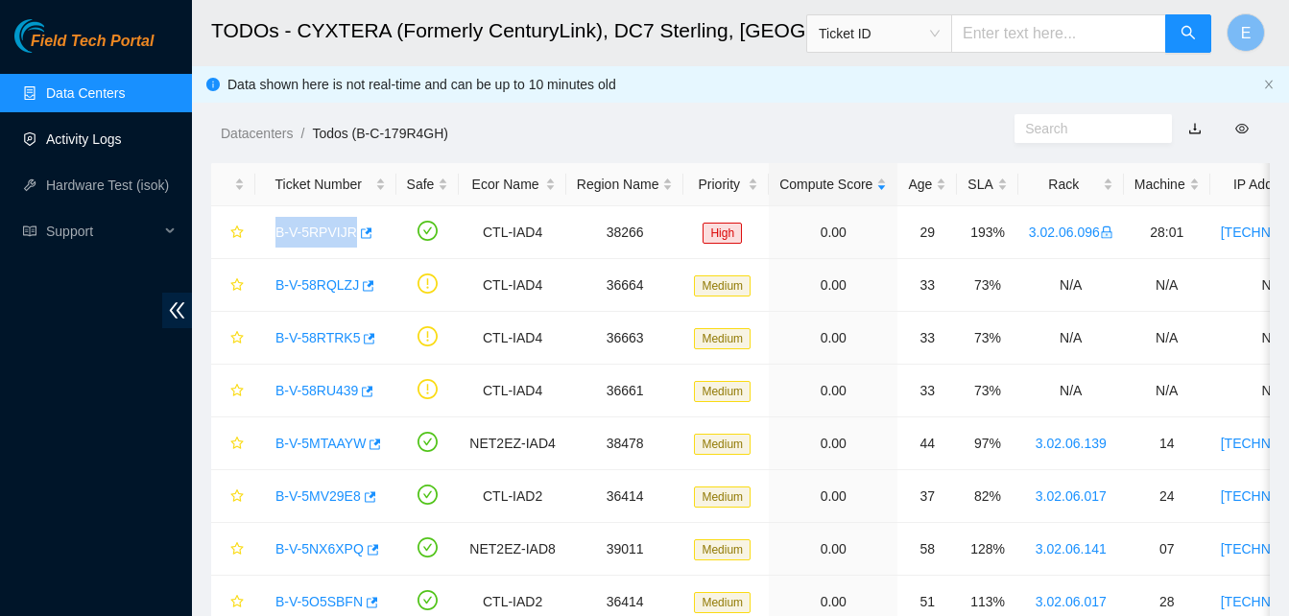
click at [74, 141] on link "Activity Logs" at bounding box center [84, 139] width 76 height 15
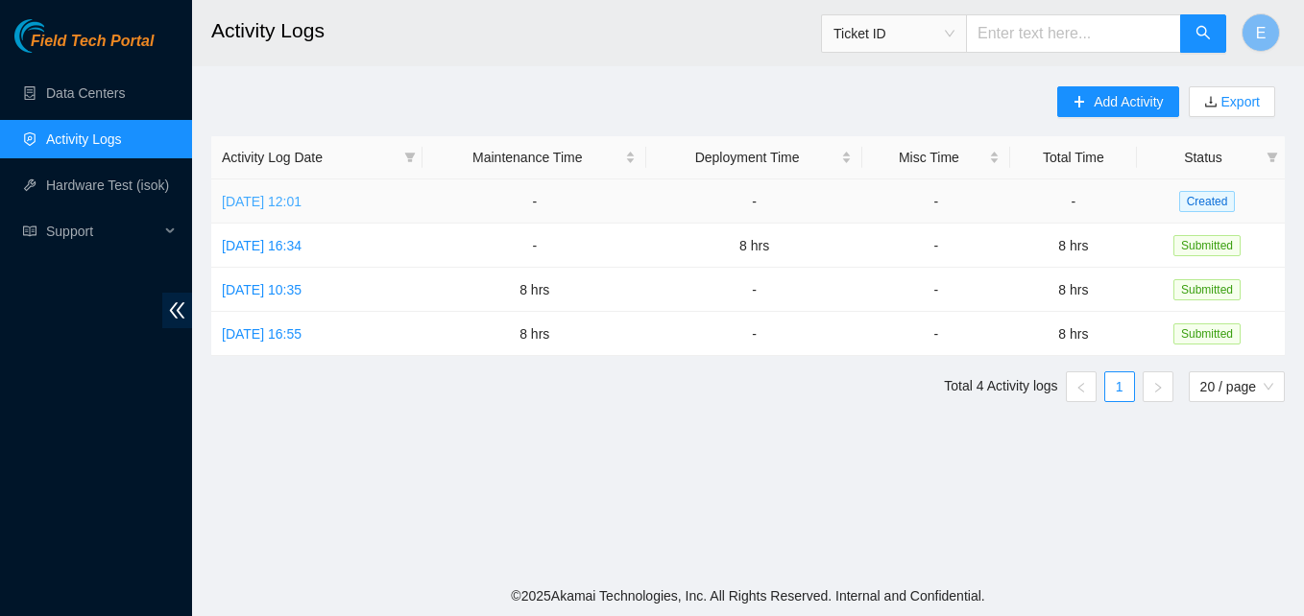
click at [277, 200] on link "[DATE] 12:01" at bounding box center [262, 201] width 80 height 15
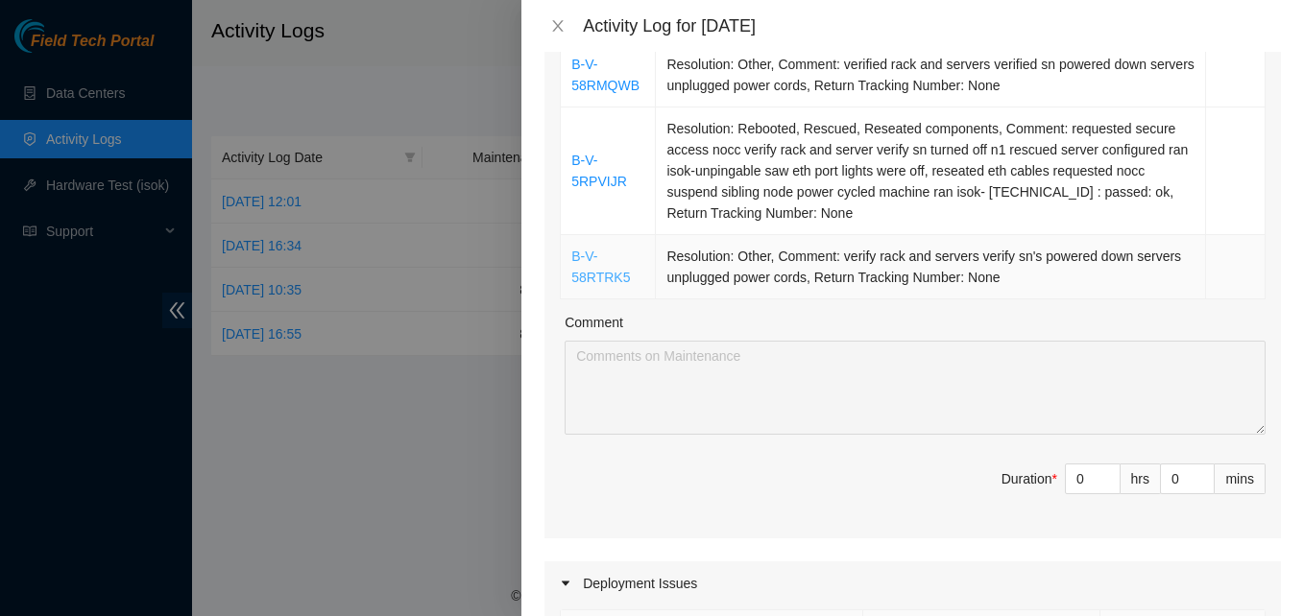
scroll to position [374, 0]
click at [1068, 480] on input "0" at bounding box center [1093, 480] width 54 height 29
type input "8"
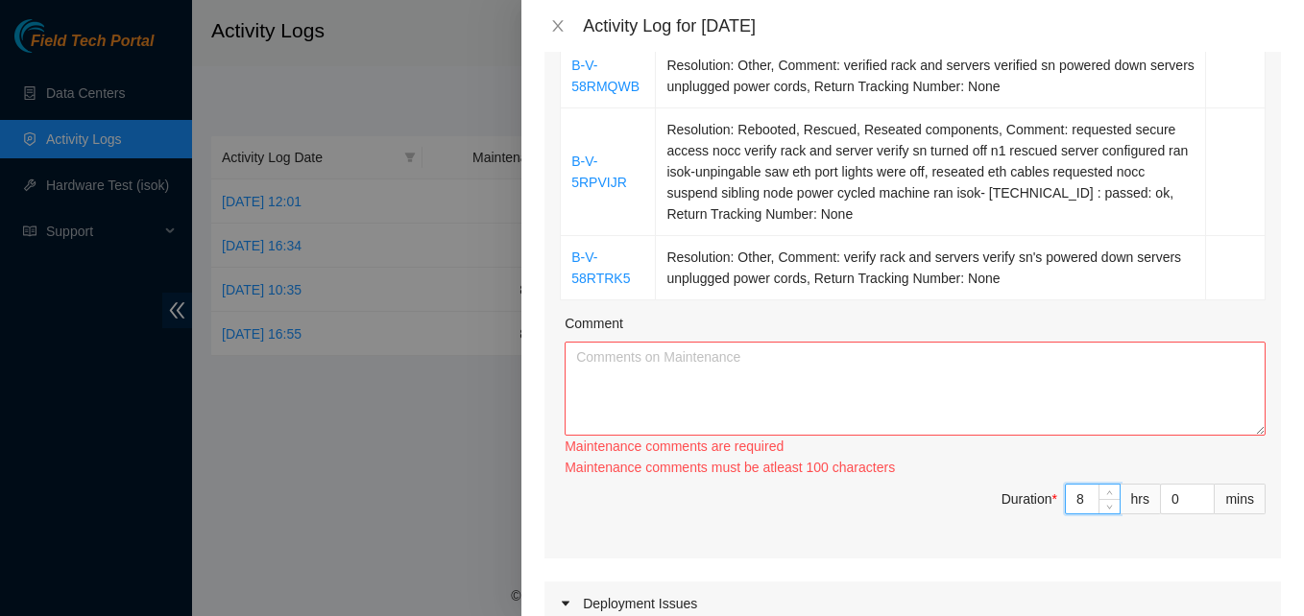
type input "8"
click at [623, 379] on textarea "Comment" at bounding box center [914, 389] width 701 height 94
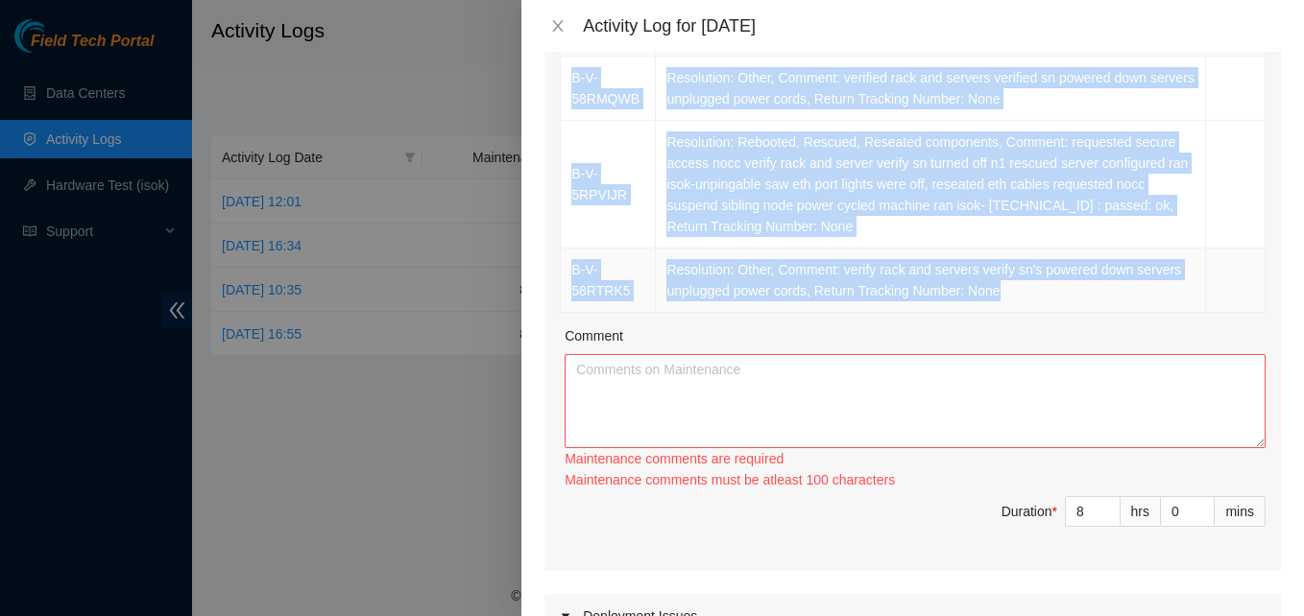
drag, startPoint x: 570, startPoint y: 60, endPoint x: 1012, endPoint y: 304, distance: 504.5
click at [1012, 304] on tbody "B-V-58RMQWB Resolution: Other, Comment: verified rack and servers verified sn p…" at bounding box center [913, 185] width 705 height 256
copy tbody "B-V-58RMQWB Resolution: Other, Comment: verified rack and servers verified sn p…"
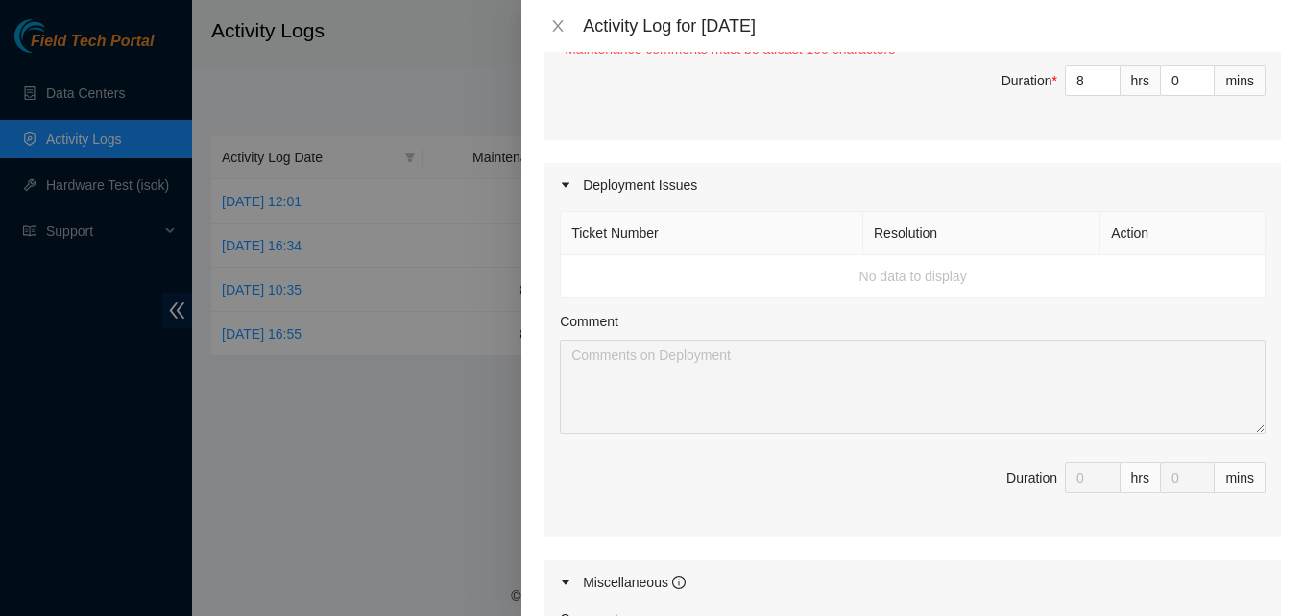
scroll to position [792, 0]
click at [582, 283] on td "No data to display" at bounding box center [913, 277] width 705 height 43
click at [605, 267] on td "No data to display" at bounding box center [913, 277] width 705 height 43
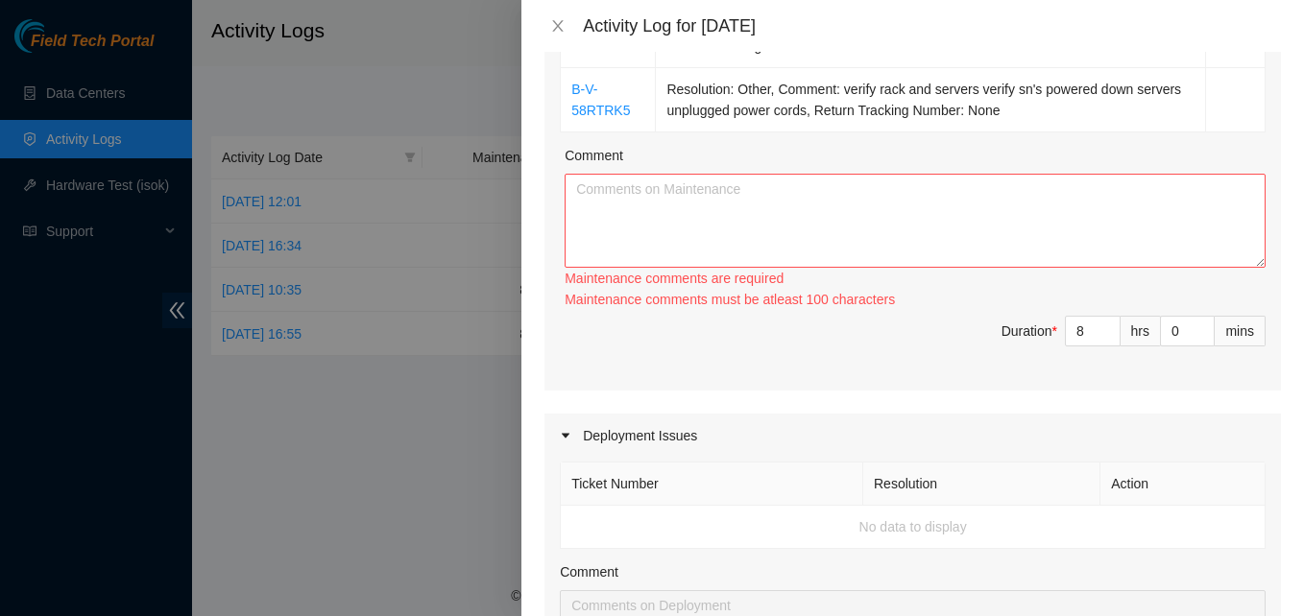
scroll to position [541, 0]
click at [618, 201] on textarea "Comment" at bounding box center [914, 222] width 701 height 94
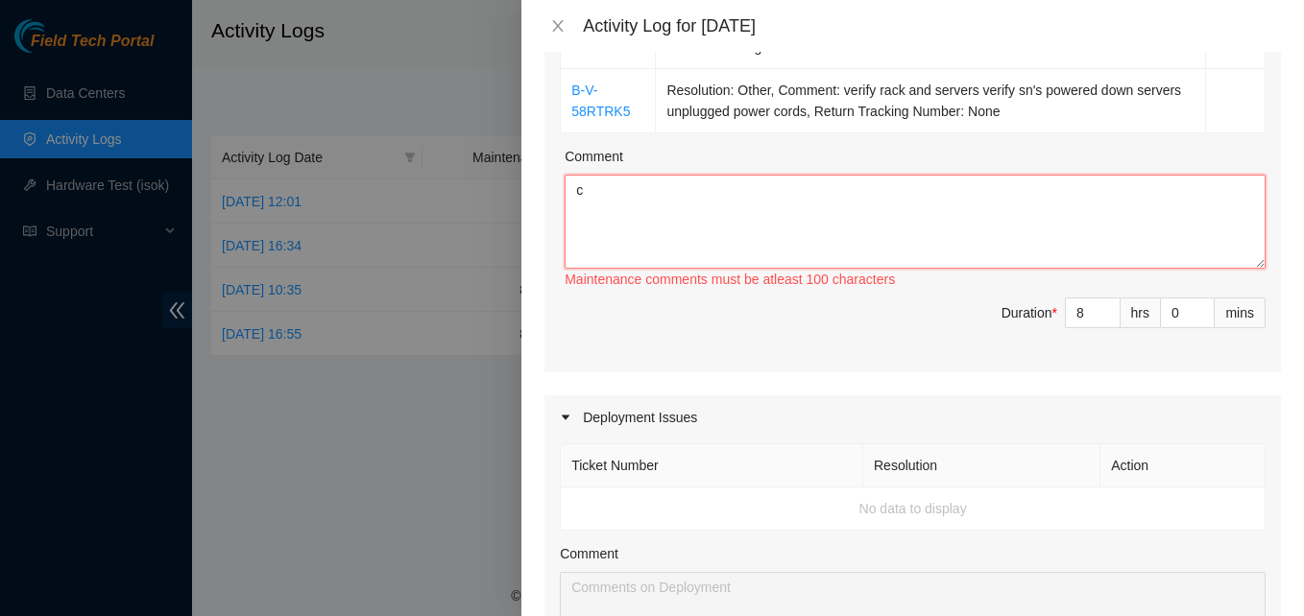
type textarea "c"
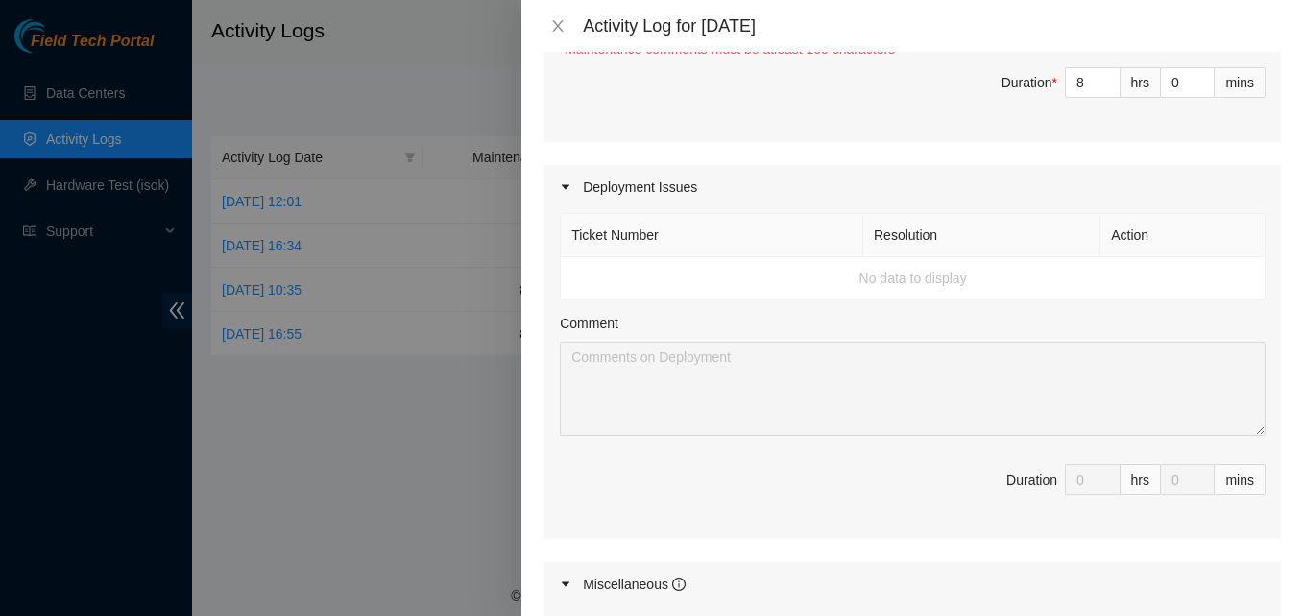
scroll to position [771, 0]
click at [637, 285] on td "No data to display" at bounding box center [913, 279] width 705 height 43
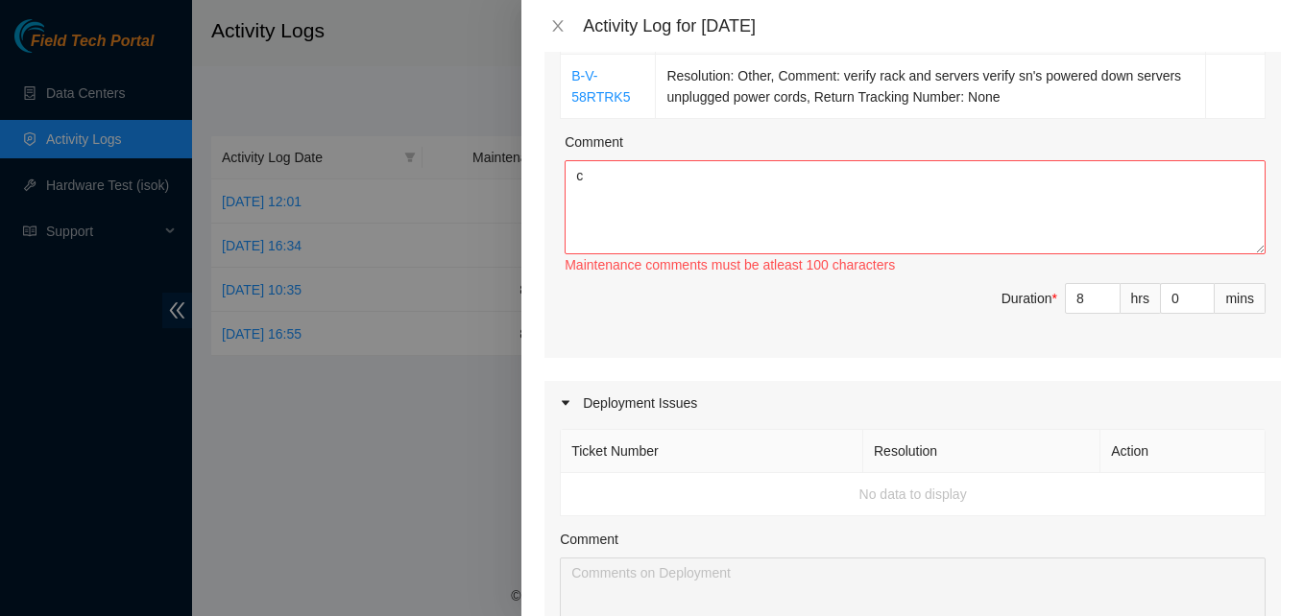
scroll to position [557, 0]
click at [579, 177] on textarea "c" at bounding box center [914, 206] width 701 height 94
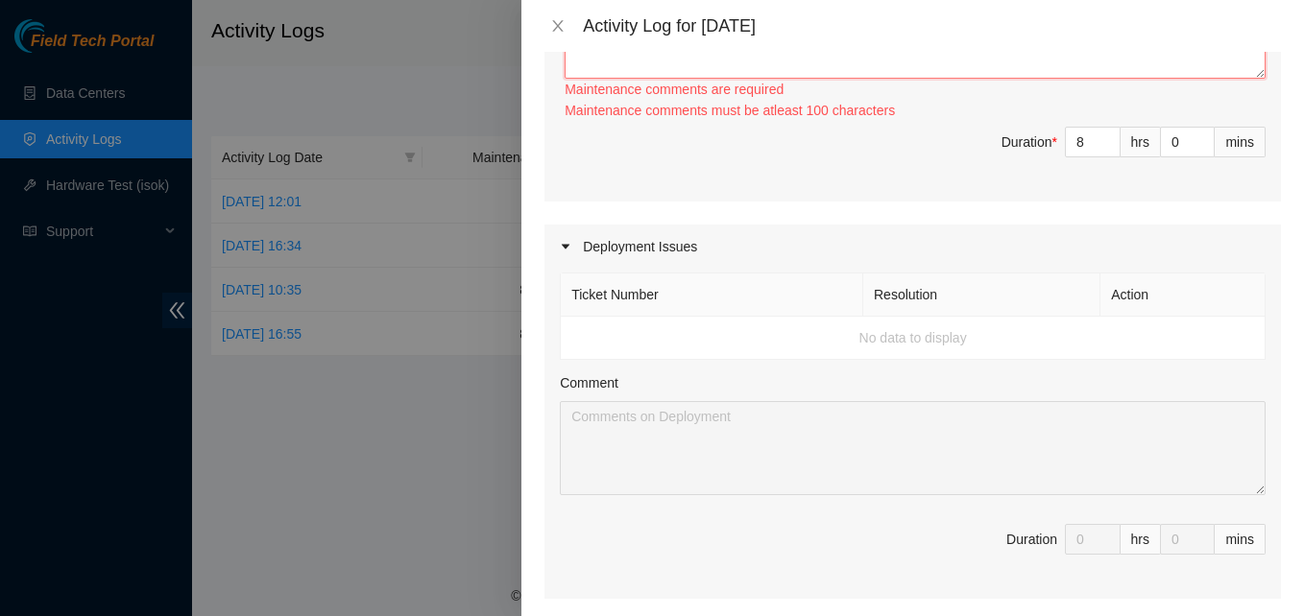
scroll to position [732, 0]
click at [591, 333] on td "No data to display" at bounding box center [913, 337] width 705 height 43
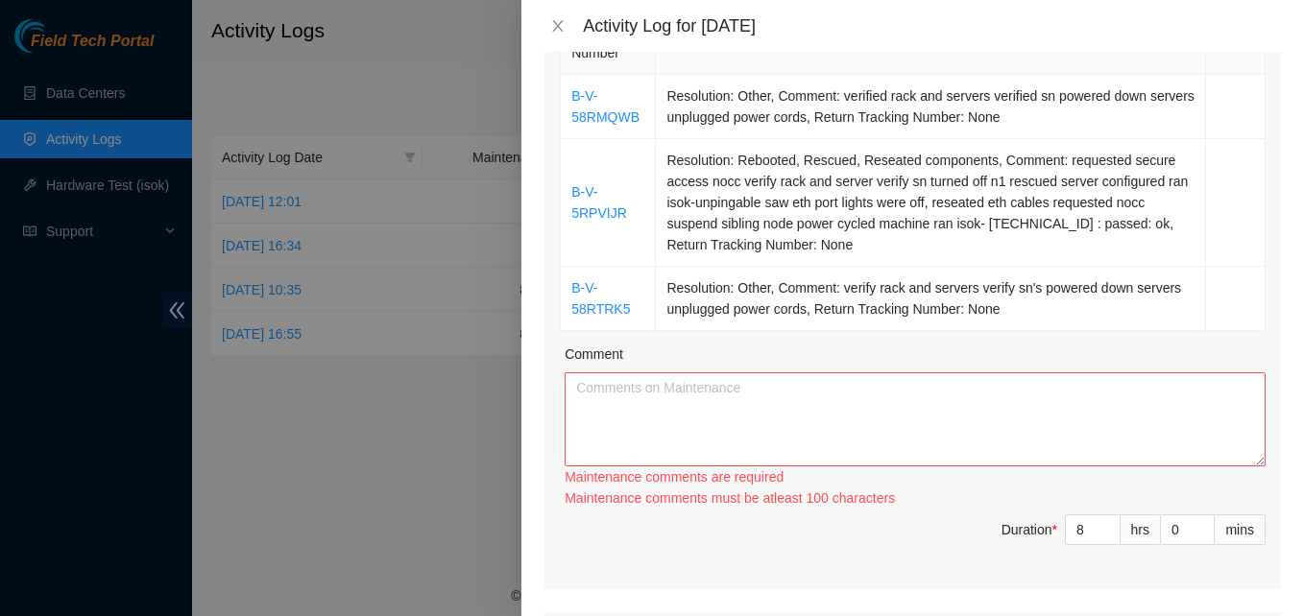
scroll to position [0, 0]
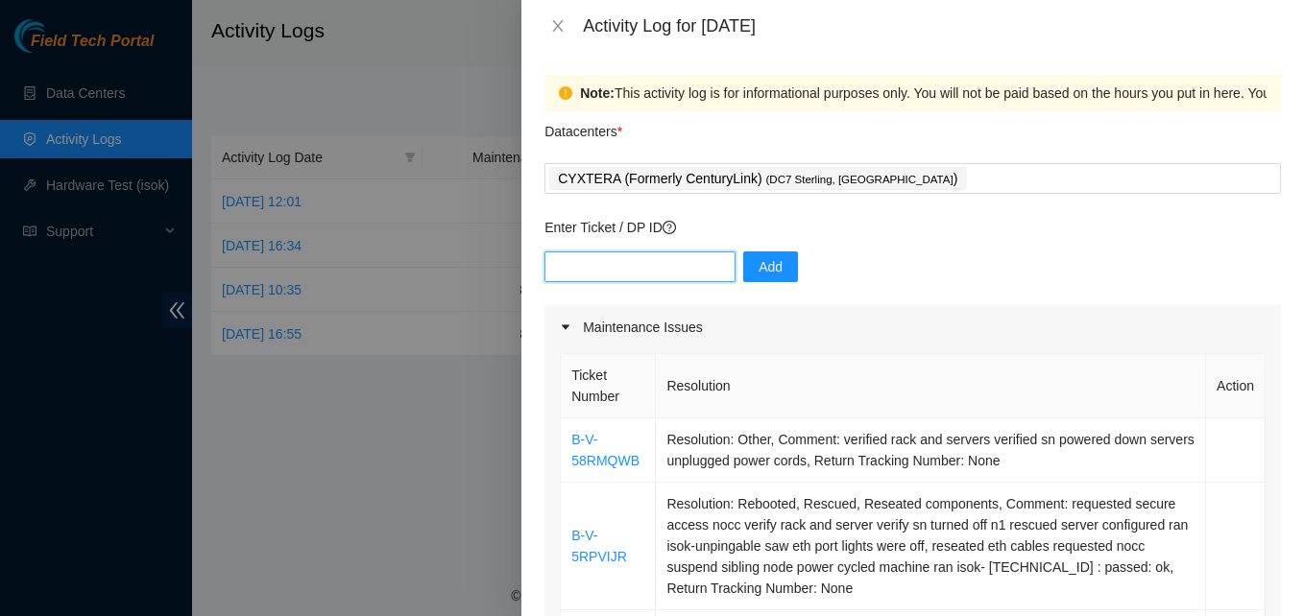
click at [588, 259] on input "text" at bounding box center [639, 267] width 191 height 31
type input "dp68316"
drag, startPoint x: 737, startPoint y: 273, endPoint x: 768, endPoint y: 252, distance: 37.3
click at [768, 252] on button "Add" at bounding box center [770, 267] width 55 height 31
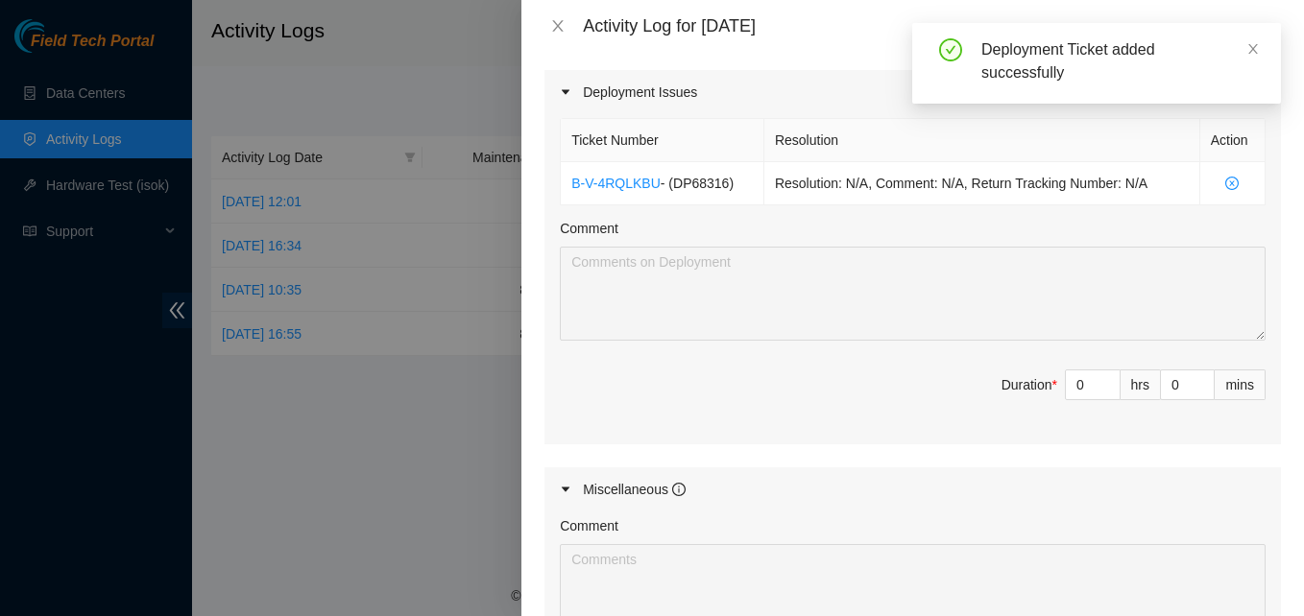
scroll to position [887, 0]
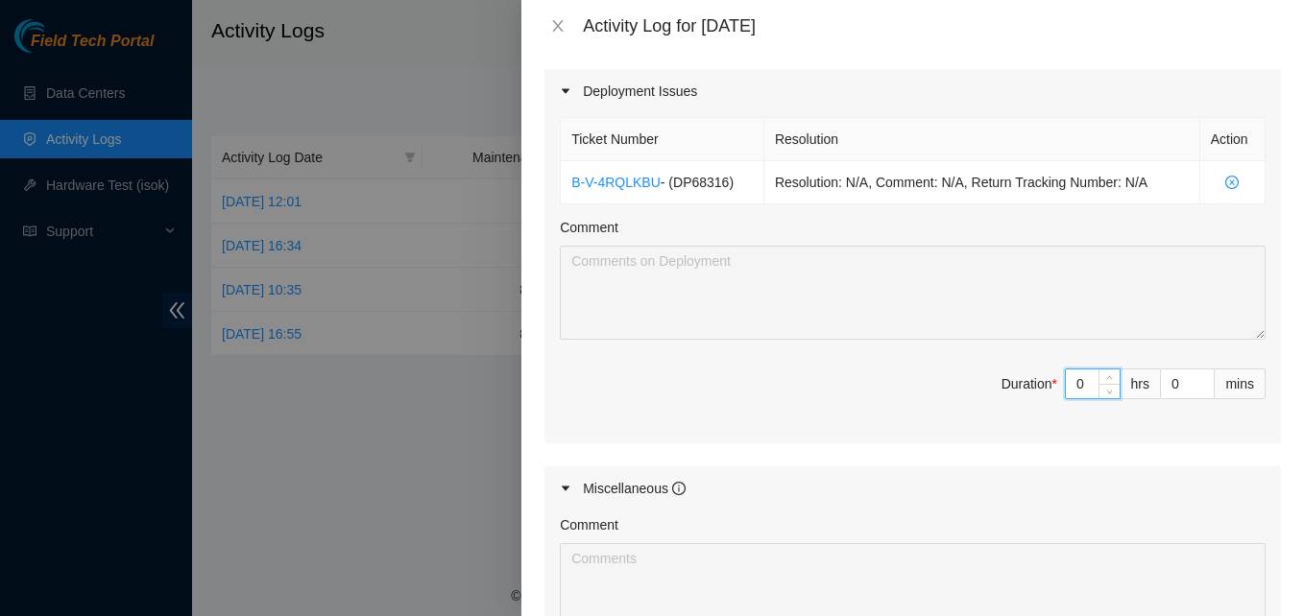
click at [1073, 388] on input "0" at bounding box center [1093, 384] width 54 height 29
type input "1"
type input "9"
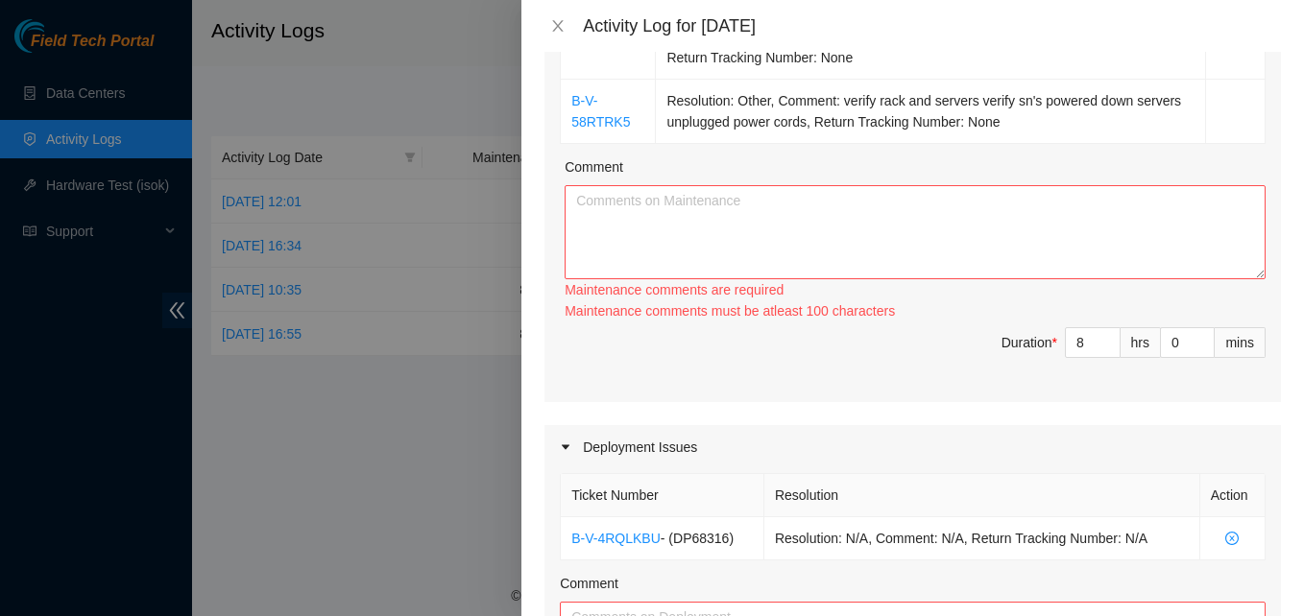
scroll to position [500, 0]
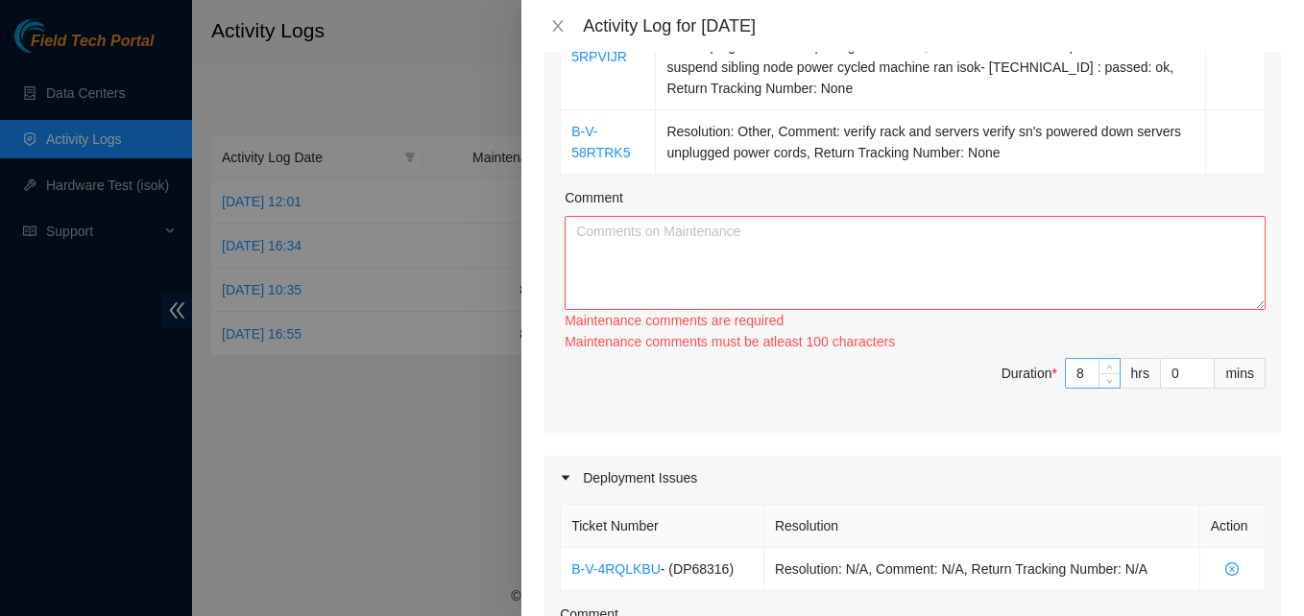
type input "1"
click at [1069, 369] on input "8" at bounding box center [1093, 373] width 54 height 29
type input "1"
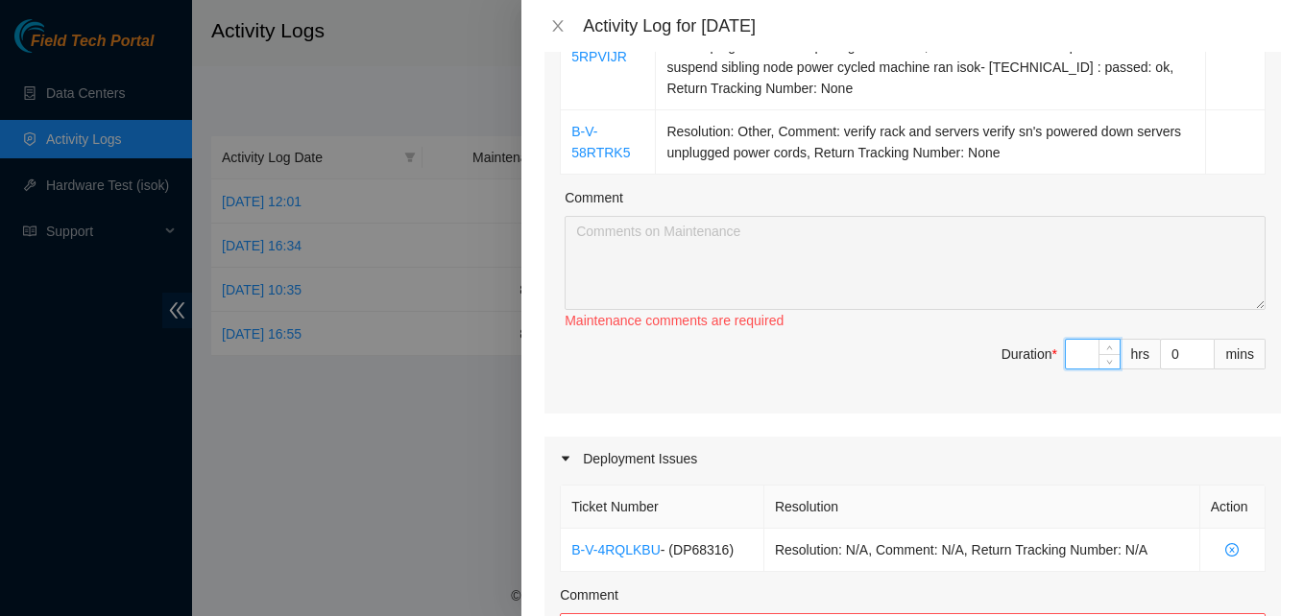
type input "7"
type input "8"
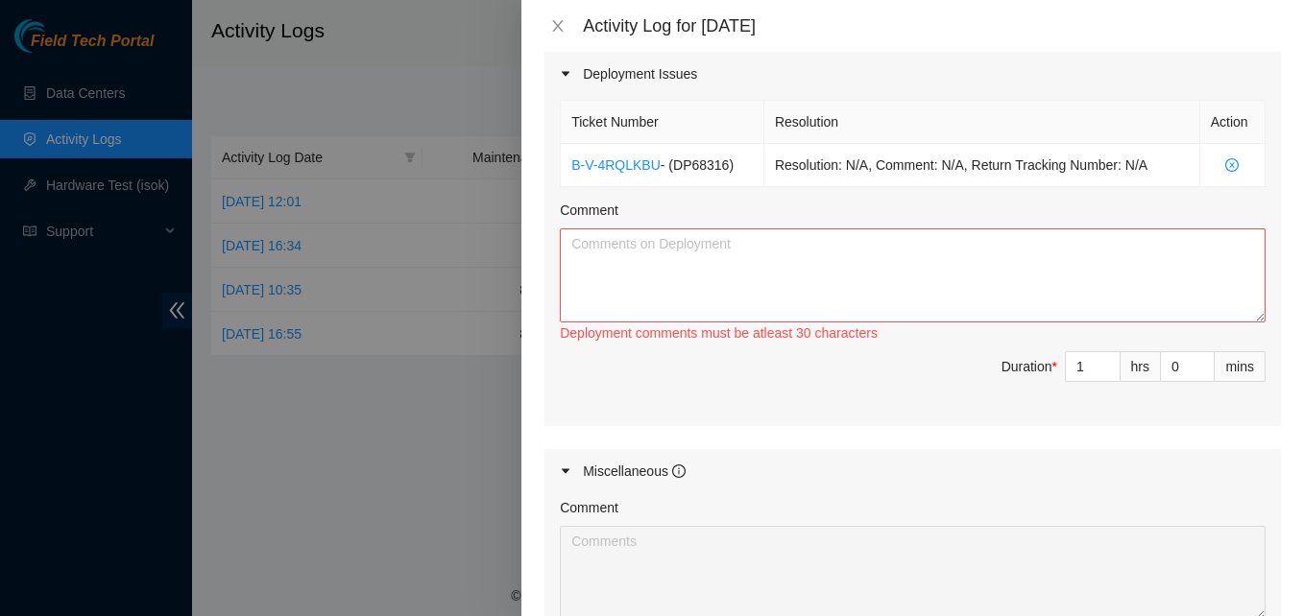
scroll to position [907, 0]
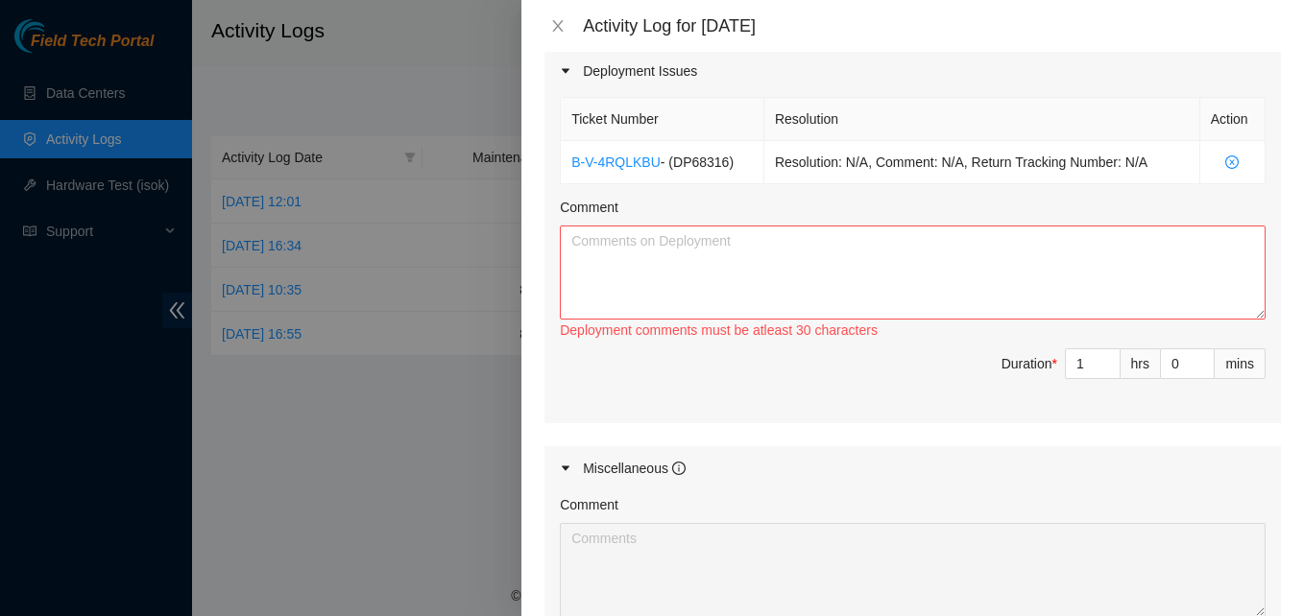
type input "7"
click at [612, 254] on textarea "Comment" at bounding box center [913, 273] width 706 height 94
paste textarea "EOD Report, [PERSON_NAME] and I removed the switches and cables from rack put t…"
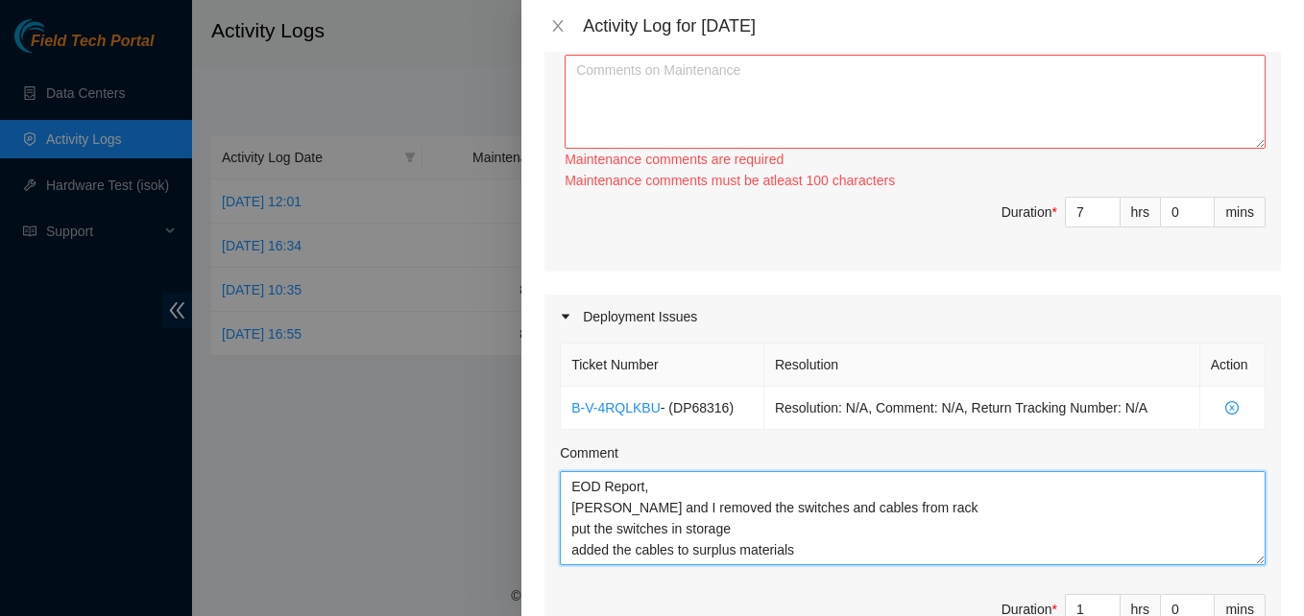
scroll to position [660, 0]
type textarea "EOD Report, [PERSON_NAME] and I removed the switches and cables from rack put t…"
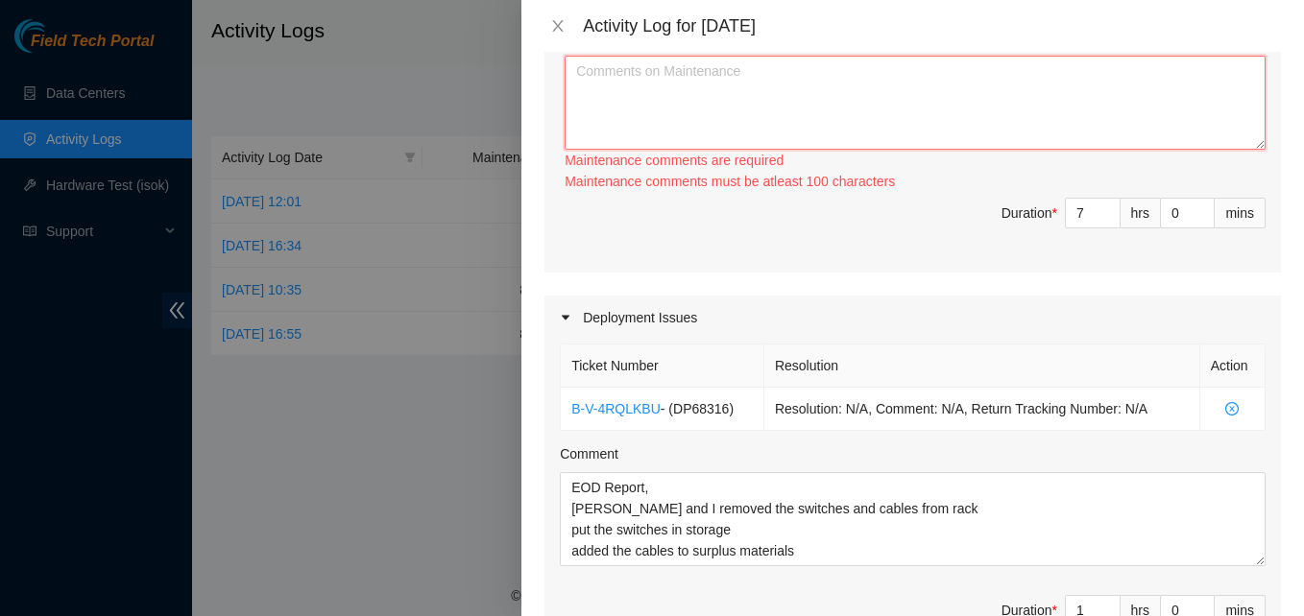
click at [740, 68] on textarea "Comment" at bounding box center [914, 103] width 701 height 94
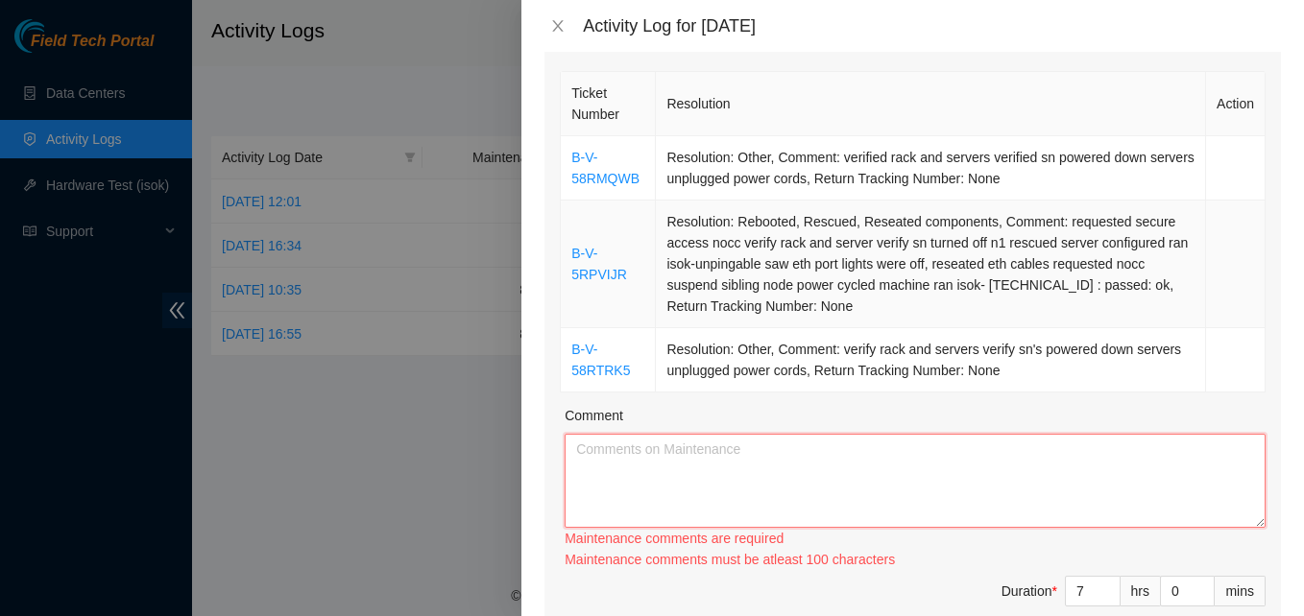
scroll to position [281, 0]
click at [641, 176] on td "B-V-58RMQWB" at bounding box center [608, 169] width 95 height 64
click at [675, 165] on td "Resolution: Other, Comment: verified rack and servers verified sn powered down …" at bounding box center [931, 169] width 550 height 64
click at [997, 365] on td "Resolution: Other, Comment: verify rack and servers verify sn's powered down se…" at bounding box center [931, 361] width 550 height 64
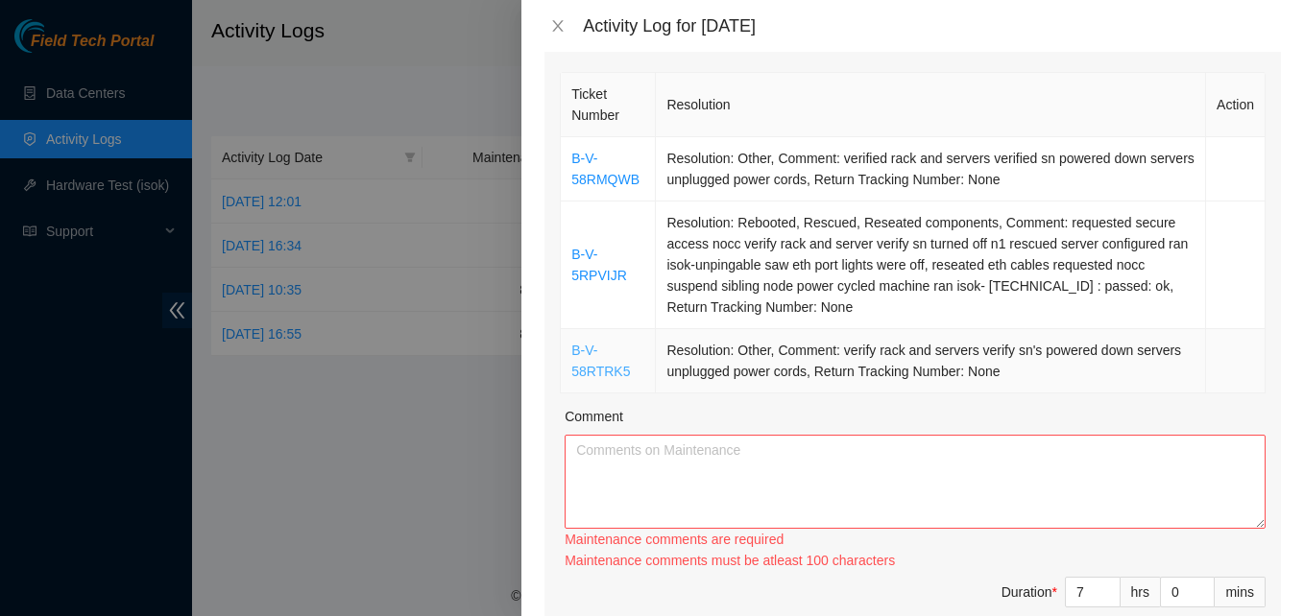
click at [586, 367] on link "B-V-58RTRK5" at bounding box center [600, 361] width 59 height 36
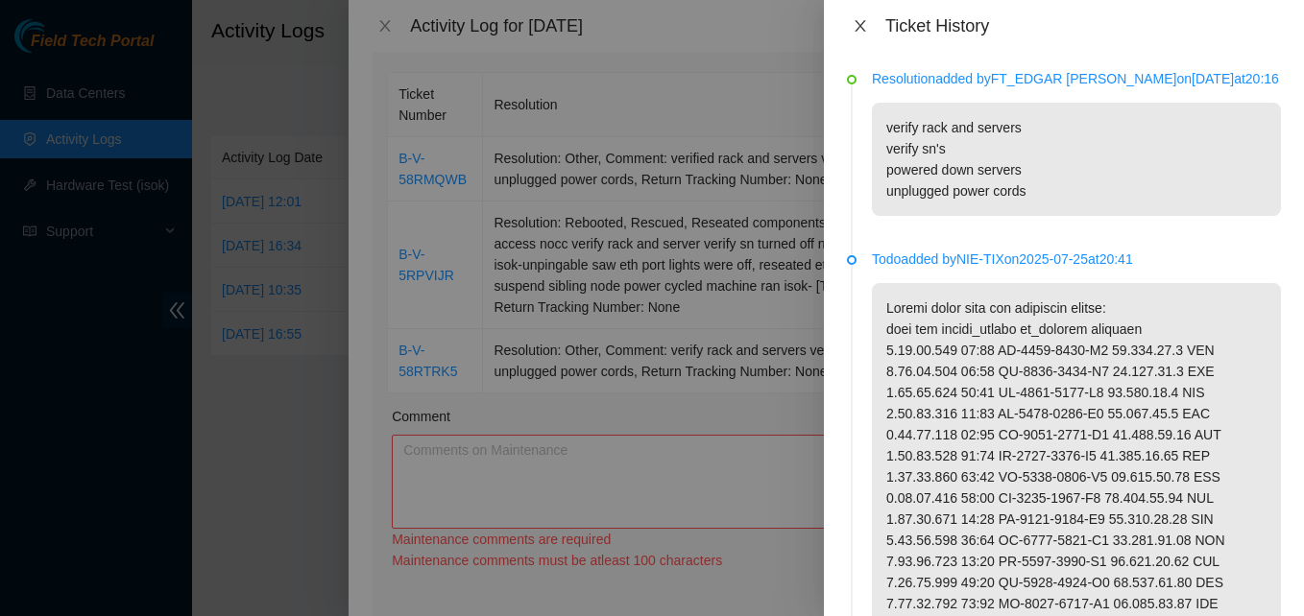
click at [856, 22] on icon "close" at bounding box center [859, 26] width 11 height 12
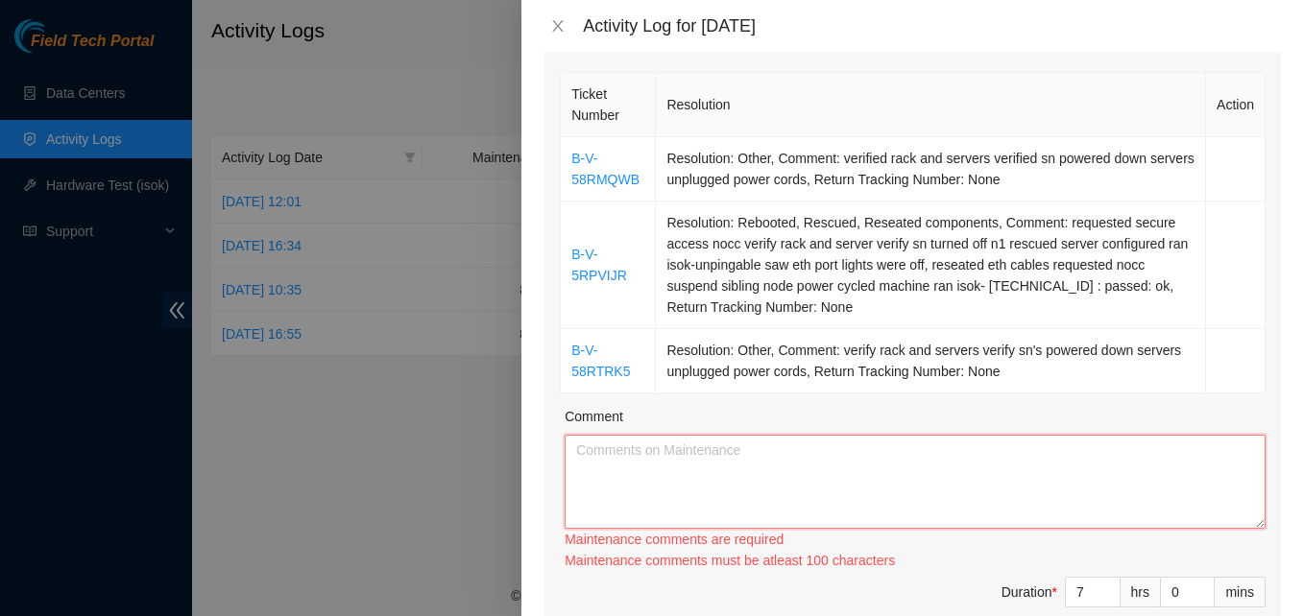
click at [734, 487] on textarea "Comment" at bounding box center [914, 482] width 701 height 94
click at [1073, 380] on td "Resolution: Other, Comment: verify rack and servers verify sn's powered down se…" at bounding box center [931, 361] width 550 height 64
click at [668, 171] on td "Resolution: Other, Comment: verified rack and servers verified sn powered down …" at bounding box center [931, 169] width 550 height 64
click at [605, 455] on textarea "Comment" at bounding box center [914, 482] width 701 height 94
paste textarea "B-V-58RMQWBResolution: Other, Comment: verified rack and servers verified sn po…"
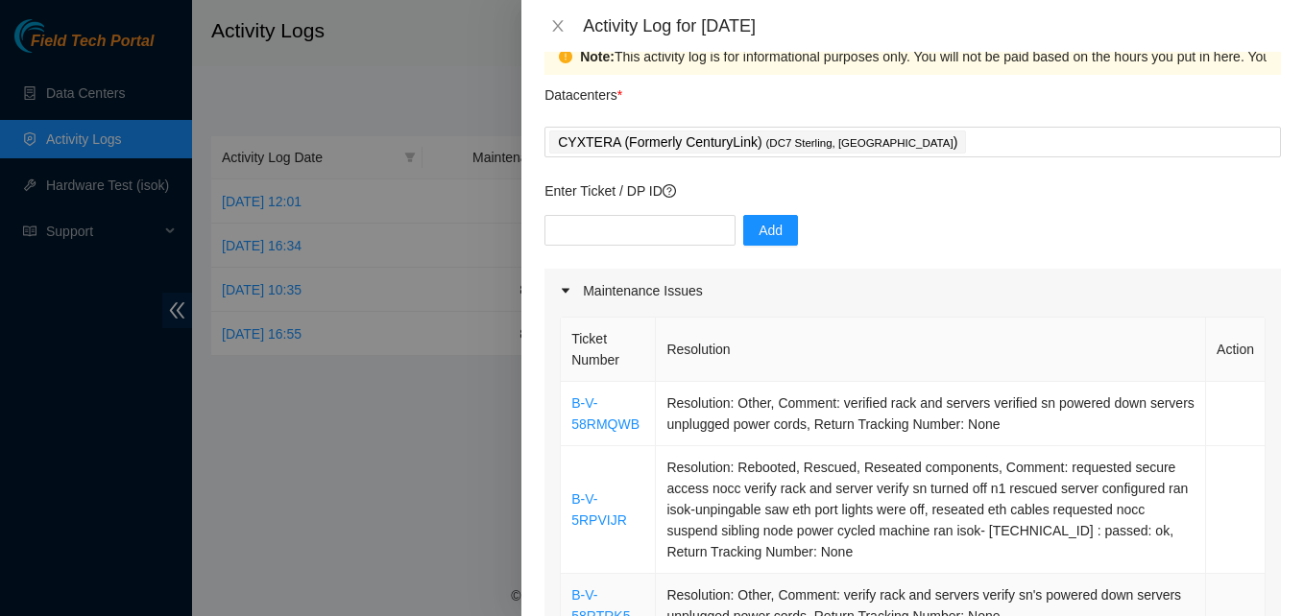
scroll to position [0, 0]
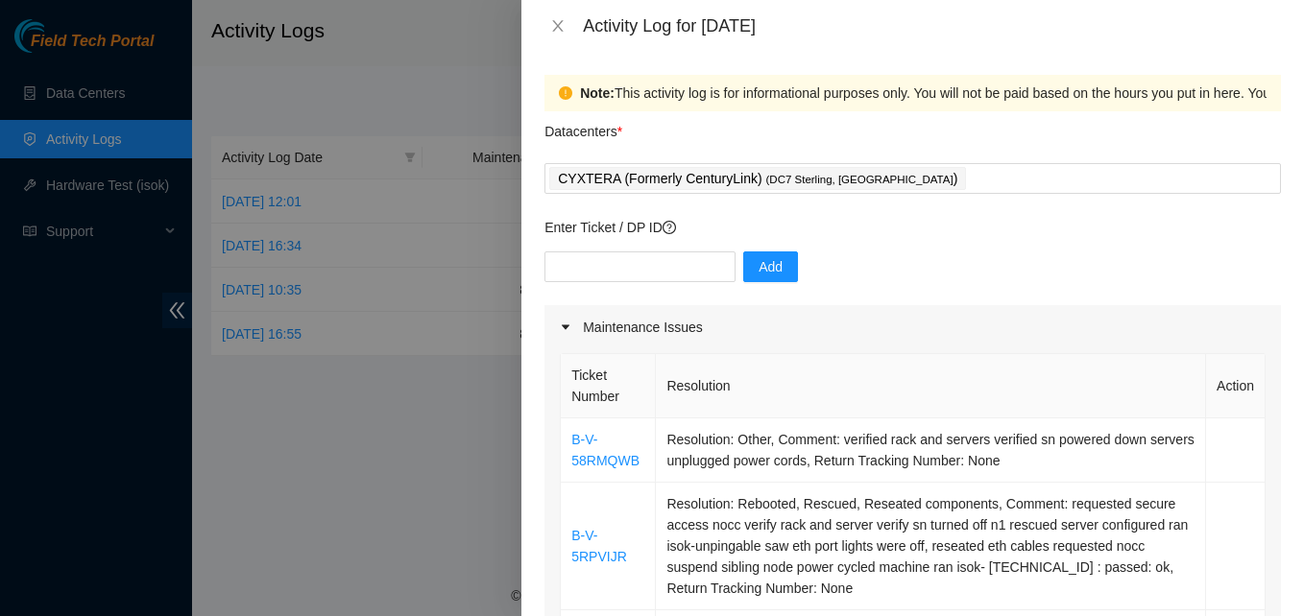
type textarea "B-V-58RMQWBResolution: Other, Comment: verified rack and servers verified sn po…"
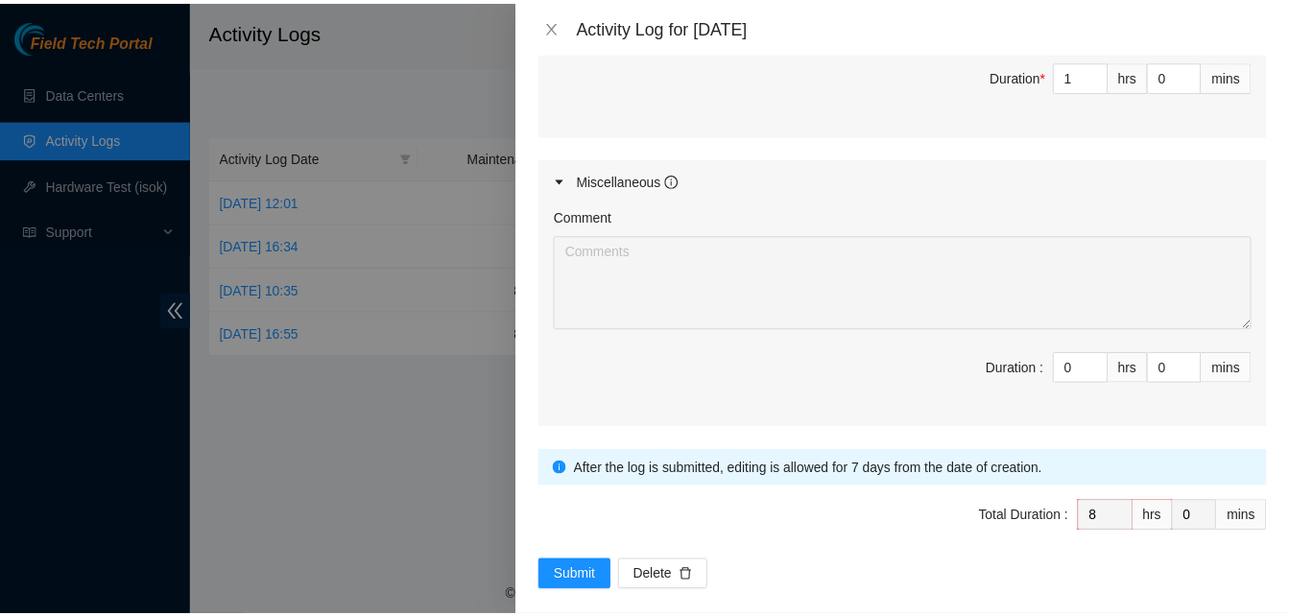
scroll to position [1177, 0]
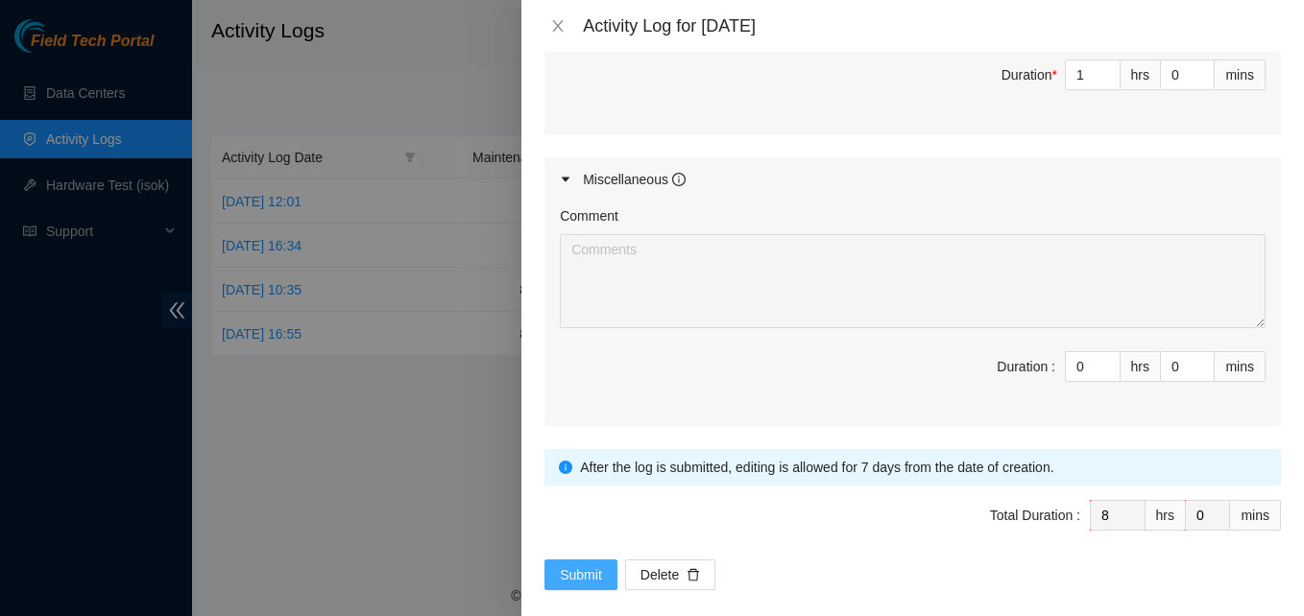
click at [592, 569] on span "Submit" at bounding box center [581, 574] width 42 height 21
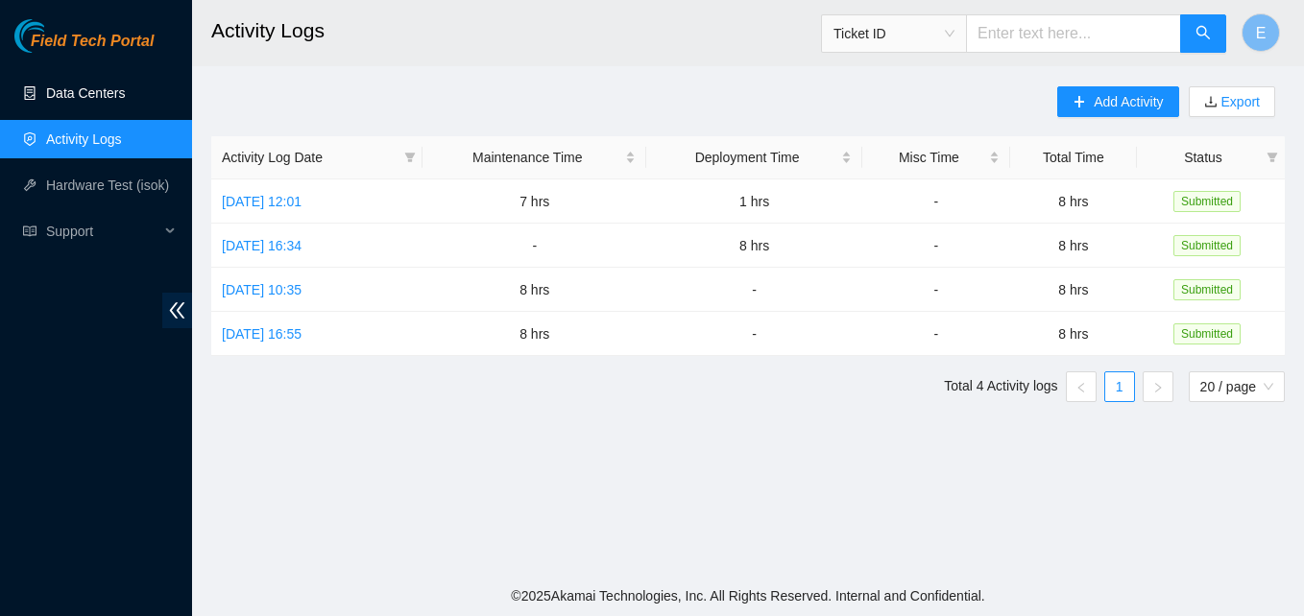
click at [73, 86] on link "Data Centers" at bounding box center [85, 92] width 79 height 15
